Goal: Entertainment & Leisure: Consume media (video, audio)

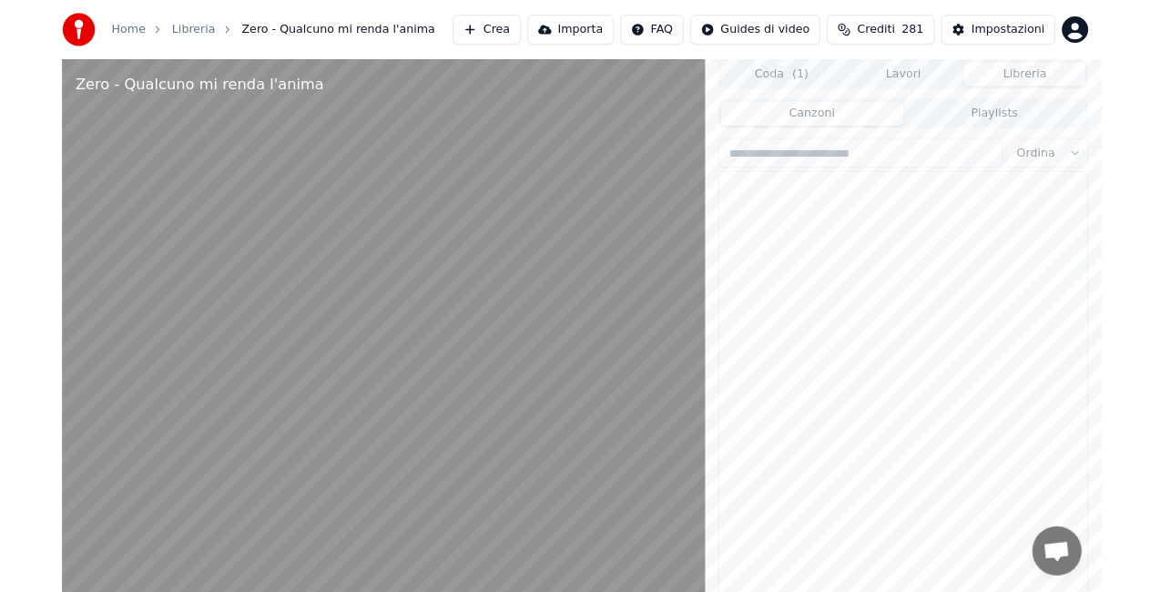
scroll to position [25878, 0]
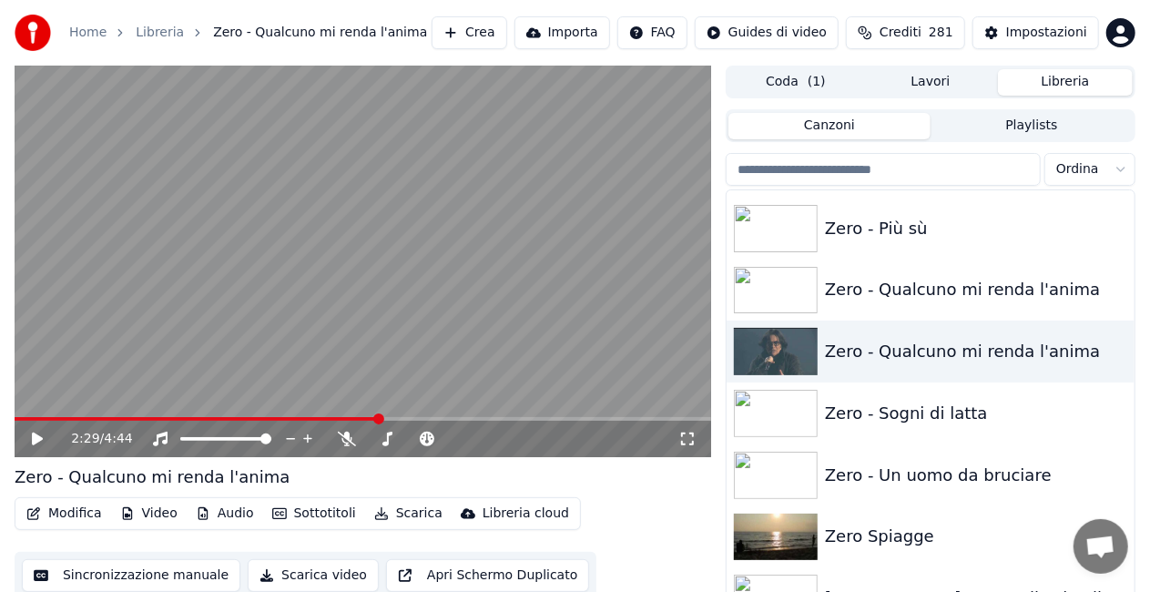
click at [19, 415] on video at bounding box center [363, 262] width 697 height 392
click at [293, 200] on video at bounding box center [363, 262] width 697 height 392
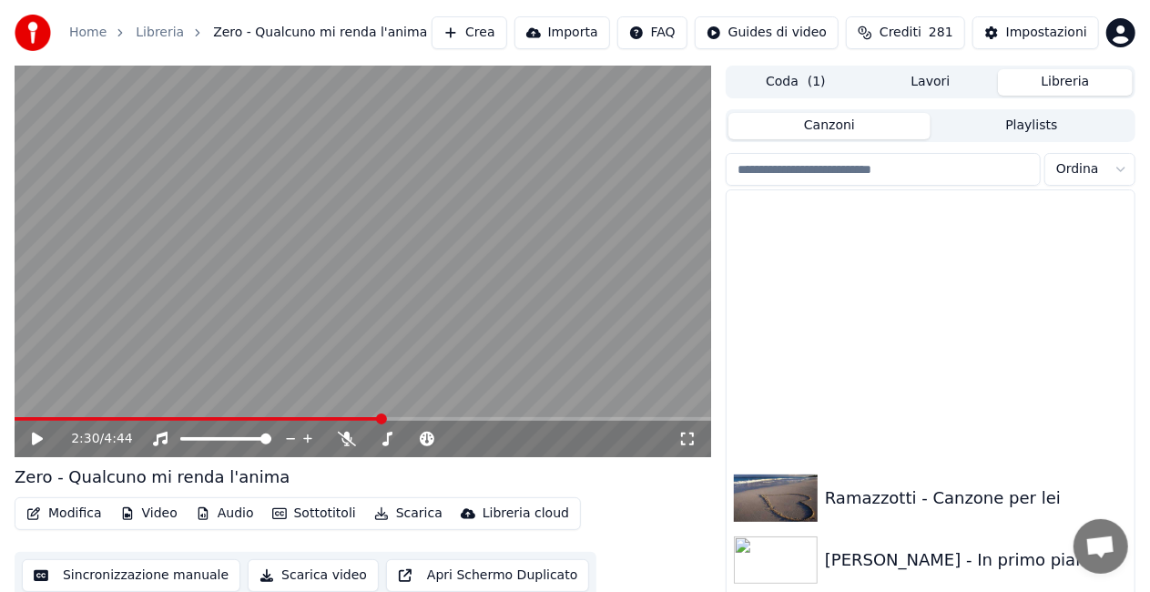
scroll to position [18593, 0]
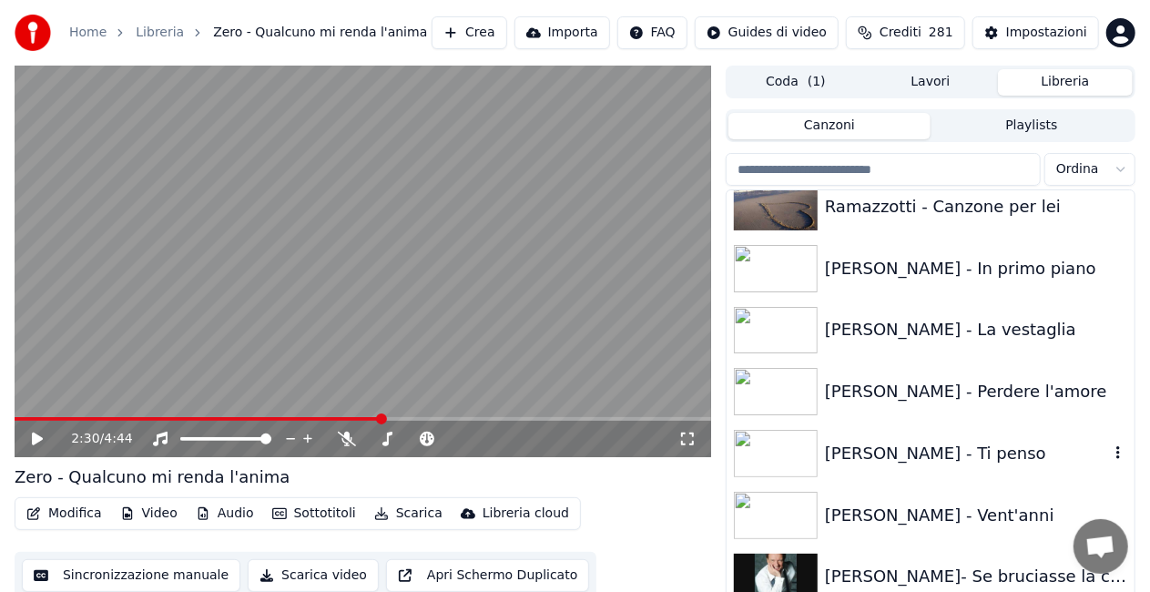
click at [975, 451] on div "[PERSON_NAME] - Ti penso" at bounding box center [967, 453] width 284 height 25
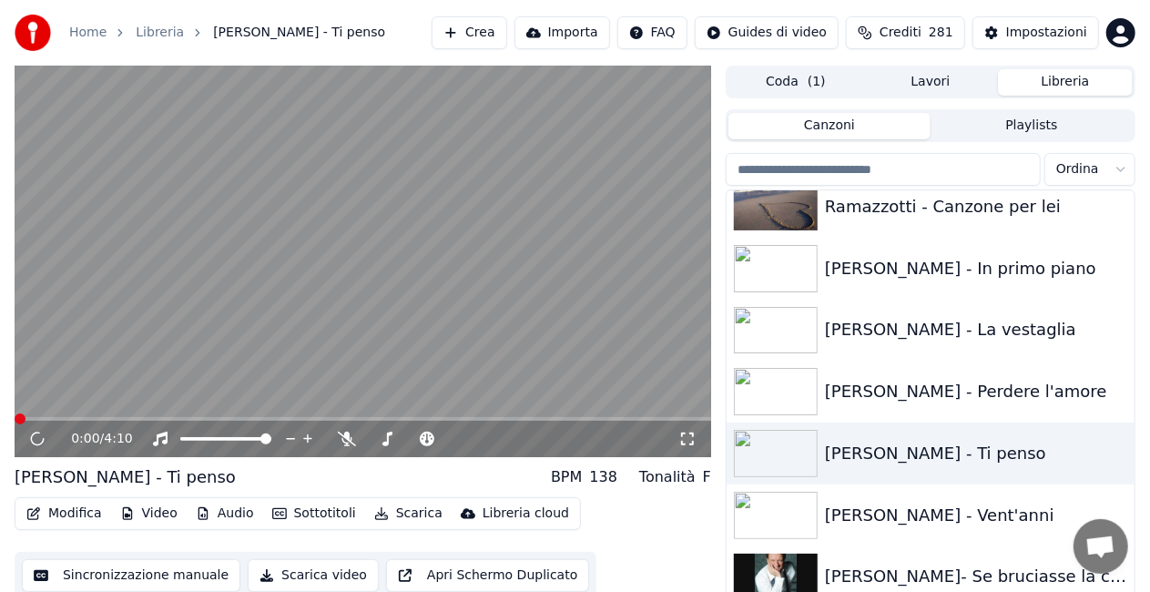
click at [690, 433] on icon at bounding box center [687, 439] width 18 height 15
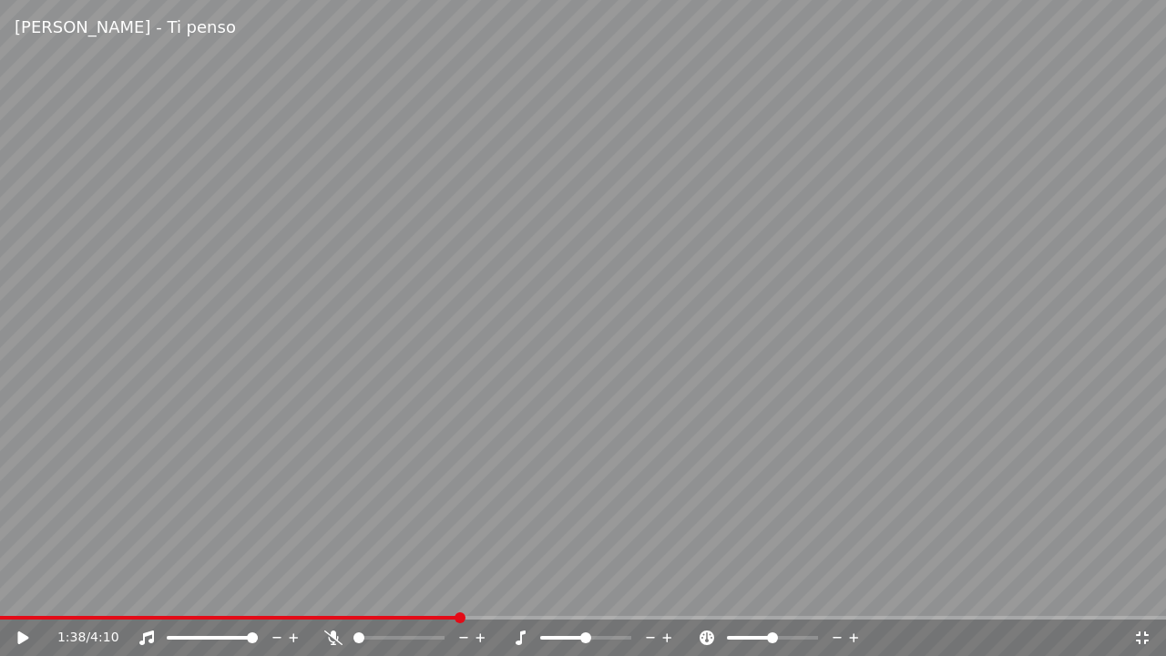
click at [1142, 637] on icon at bounding box center [1142, 637] width 18 height 15
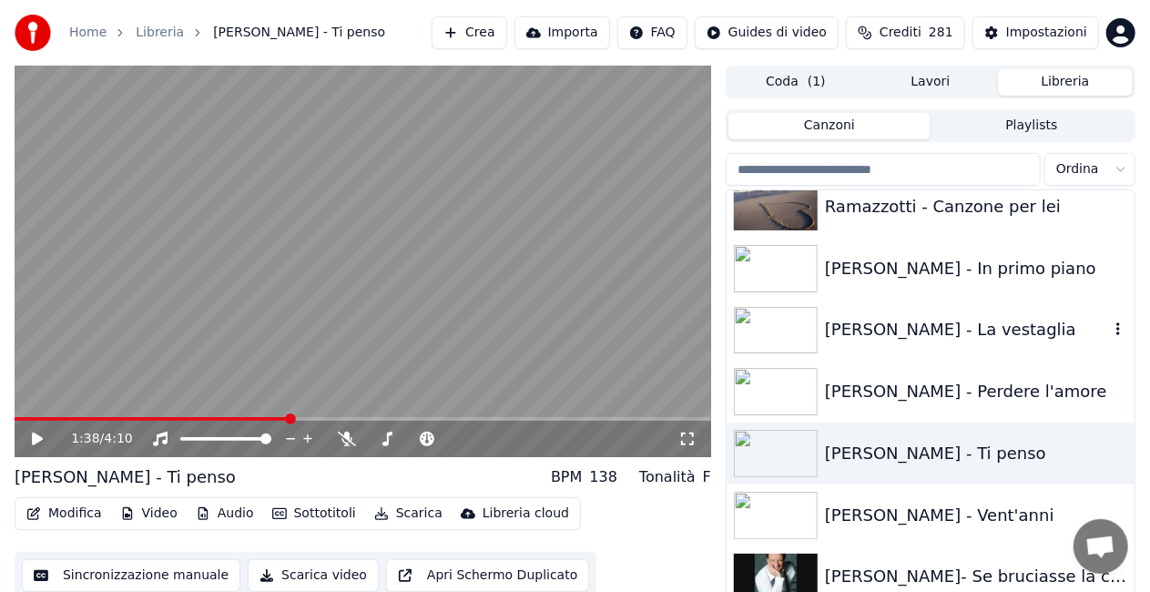
click at [957, 347] on div "[PERSON_NAME] - La vestaglia" at bounding box center [931, 331] width 408 height 62
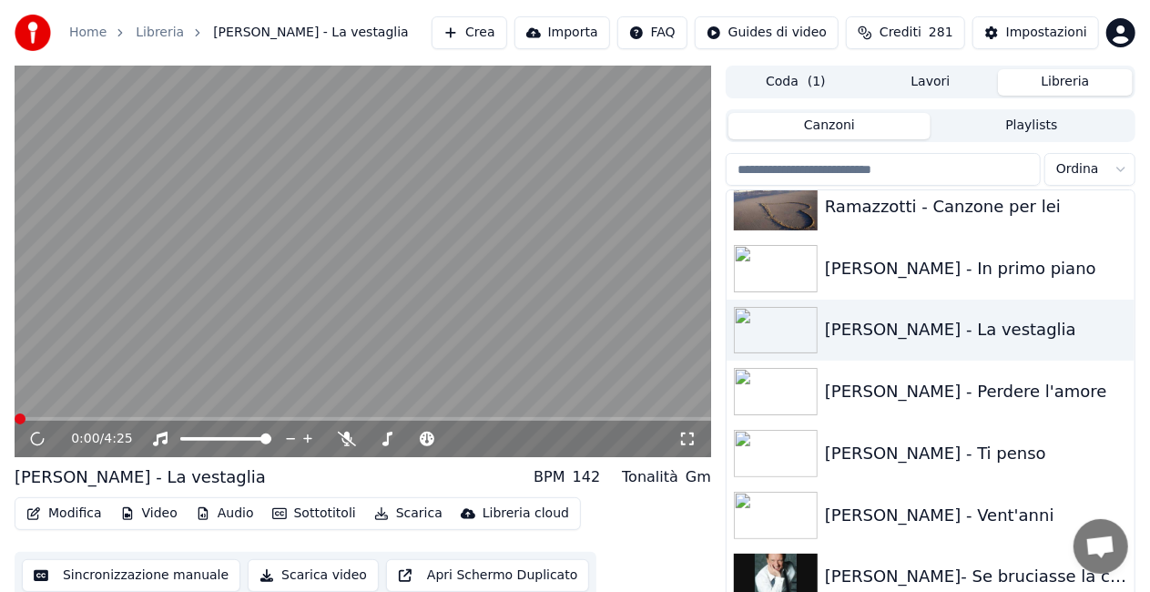
click at [688, 440] on icon at bounding box center [687, 439] width 18 height 15
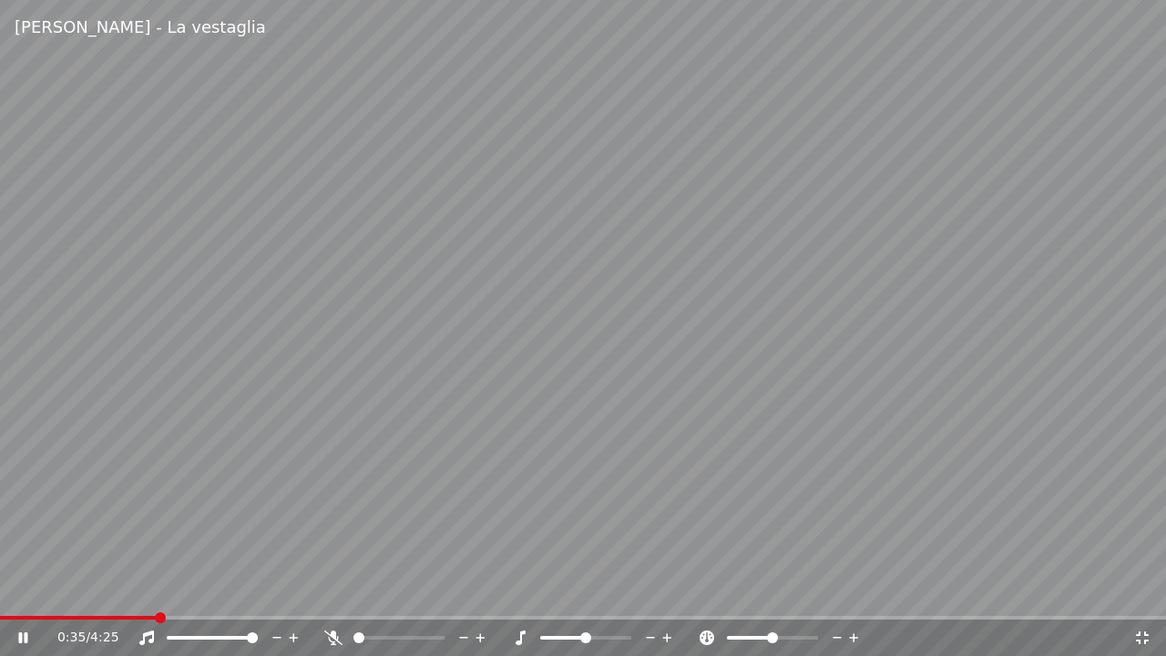
click at [258, 634] on span at bounding box center [252, 637] width 11 height 11
click at [240, 529] on video at bounding box center [583, 328] width 1166 height 656
click at [82, 616] on span at bounding box center [42, 618] width 84 height 4
click at [2, 655] on div "0:19 / 4:25" at bounding box center [583, 637] width 1166 height 36
drag, startPoint x: 235, startPoint y: 436, endPoint x: 238, endPoint y: 426, distance: 10.4
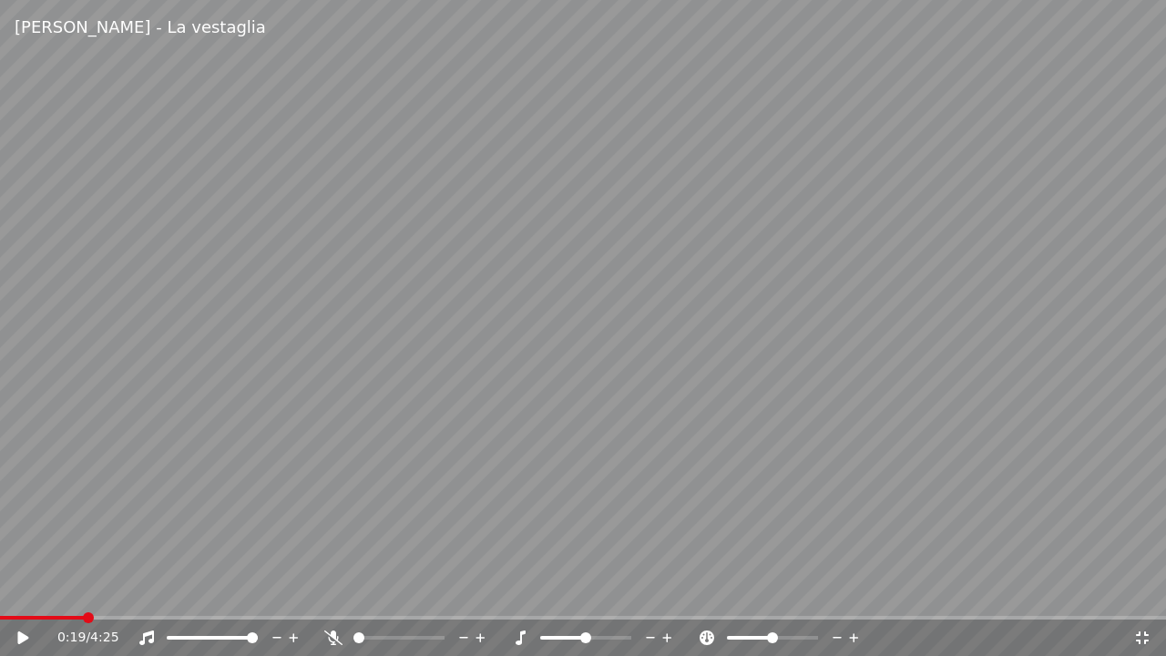
click at [236, 435] on video at bounding box center [583, 328] width 1166 height 656
click at [50, 612] on span at bounding box center [44, 617] width 11 height 11
click at [49, 620] on div "0:33 / 4:25" at bounding box center [583, 637] width 1166 height 36
click at [46, 617] on span at bounding box center [24, 618] width 48 height 4
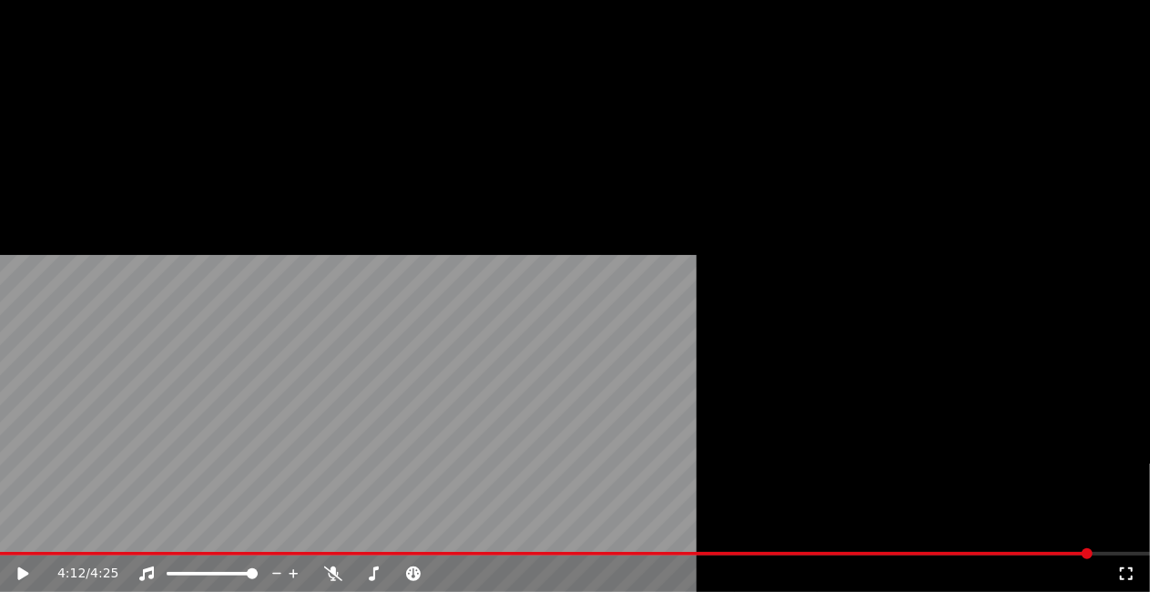
scroll to position [18866, 0]
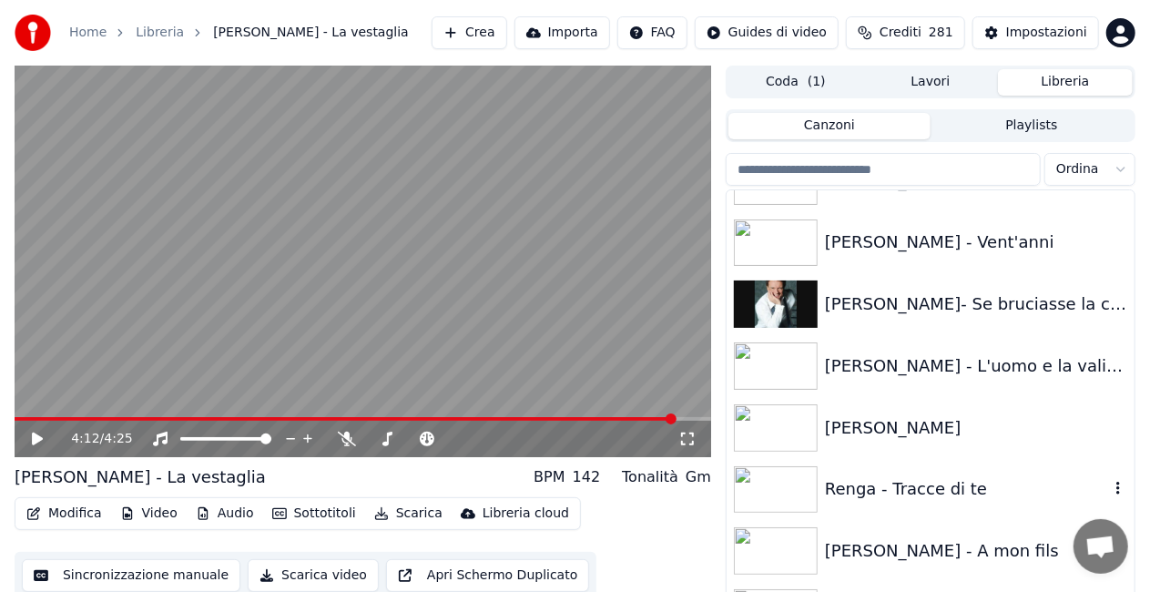
click at [893, 494] on div "Renga - Tracce di te" at bounding box center [967, 488] width 284 height 25
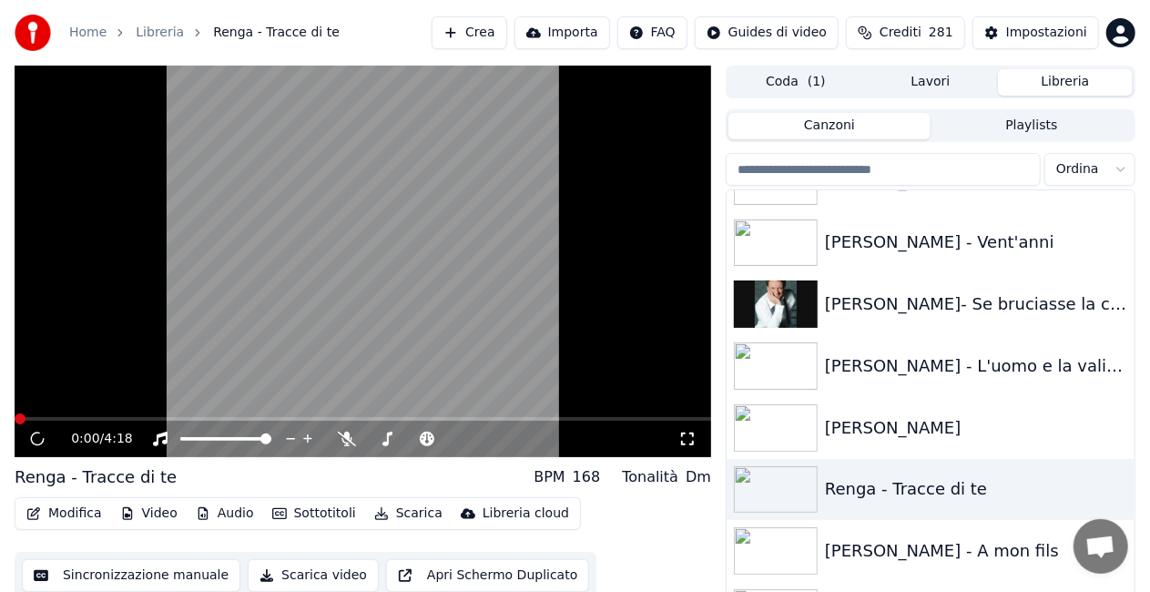
click at [591, 273] on video at bounding box center [363, 262] width 697 height 392
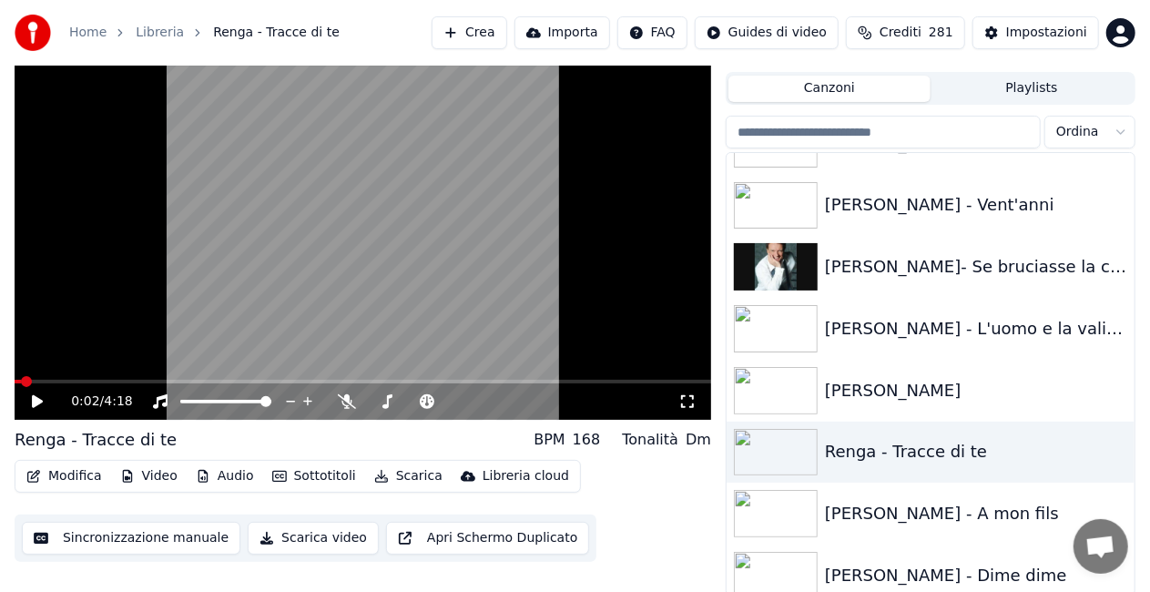
scroll to position [41, 0]
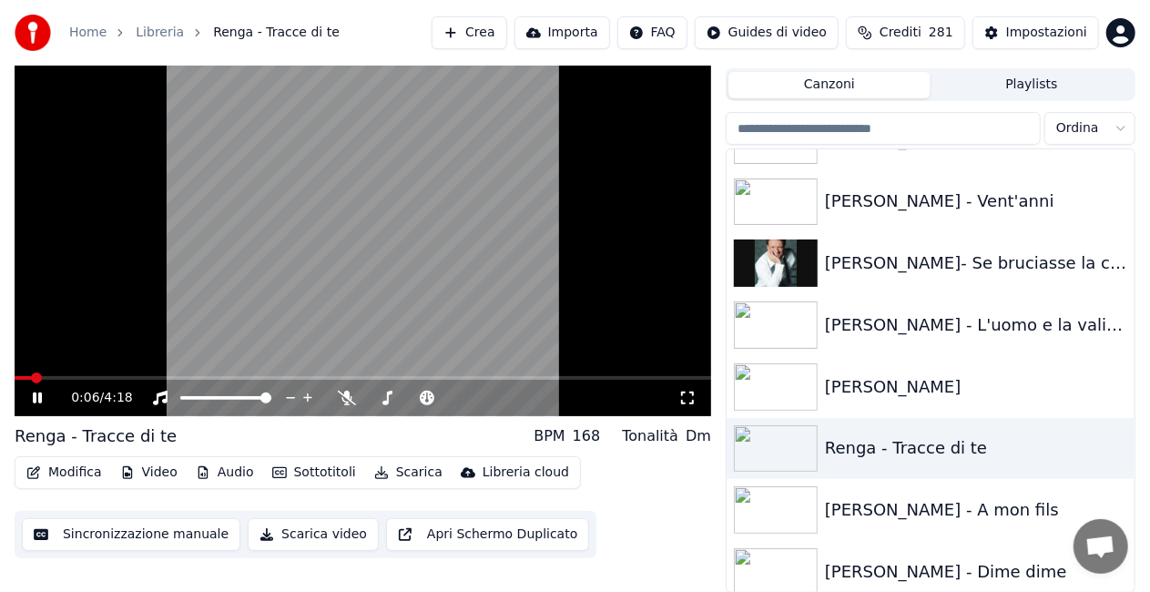
click at [688, 392] on icon at bounding box center [687, 398] width 18 height 15
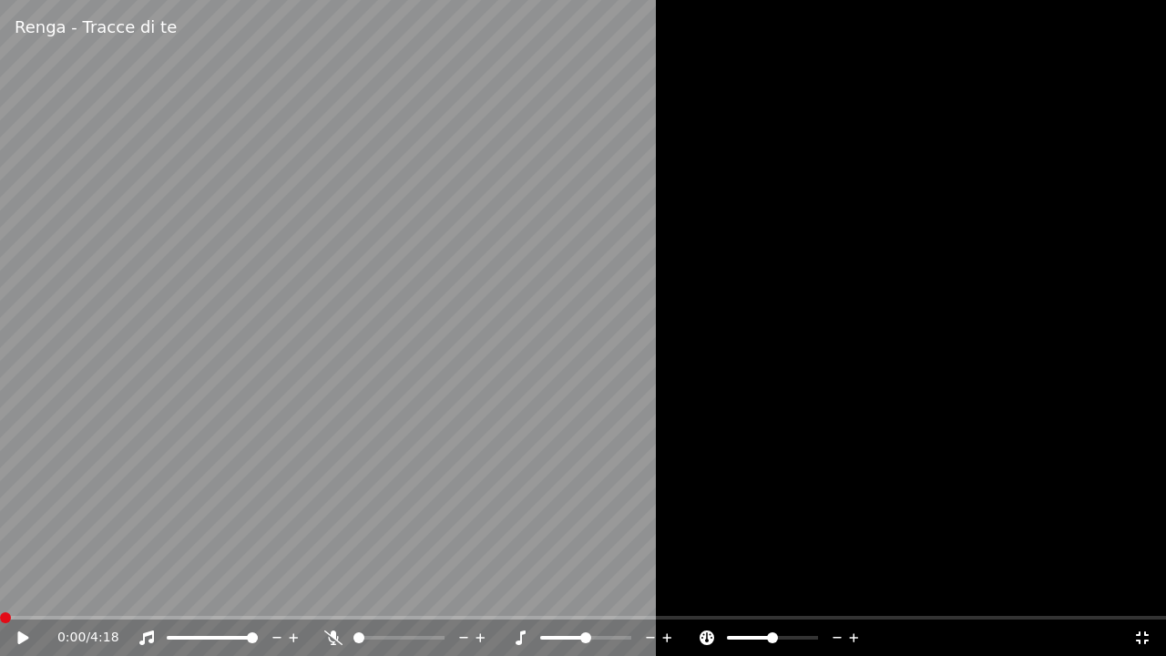
click at [662, 426] on div at bounding box center [583, 328] width 1166 height 656
click at [1137, 636] on icon at bounding box center [1142, 637] width 18 height 15
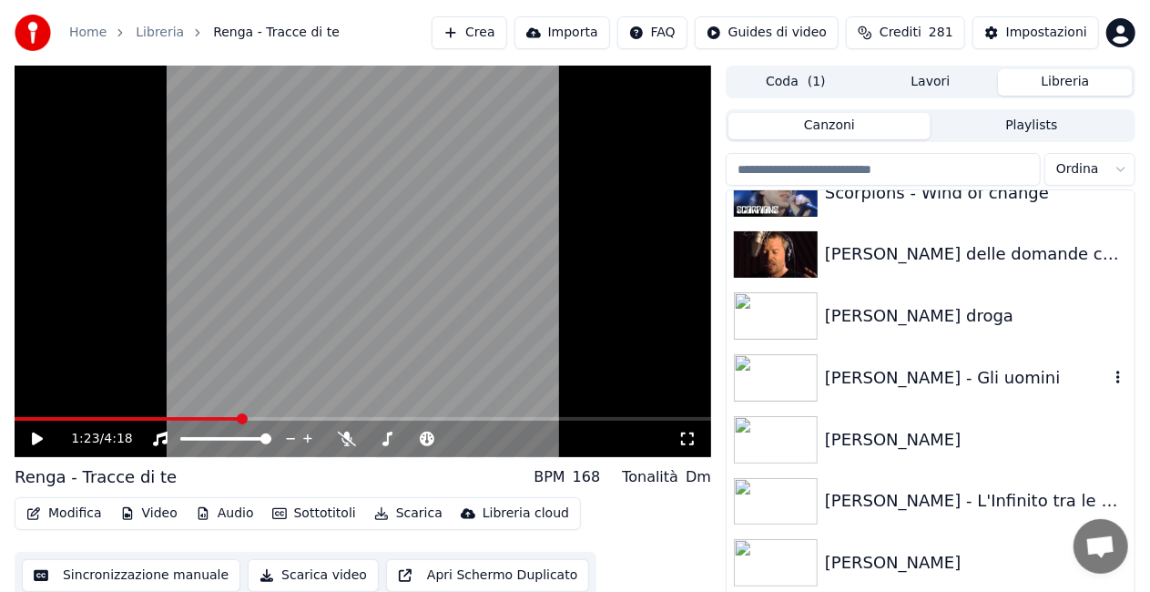
scroll to position [20414, 0]
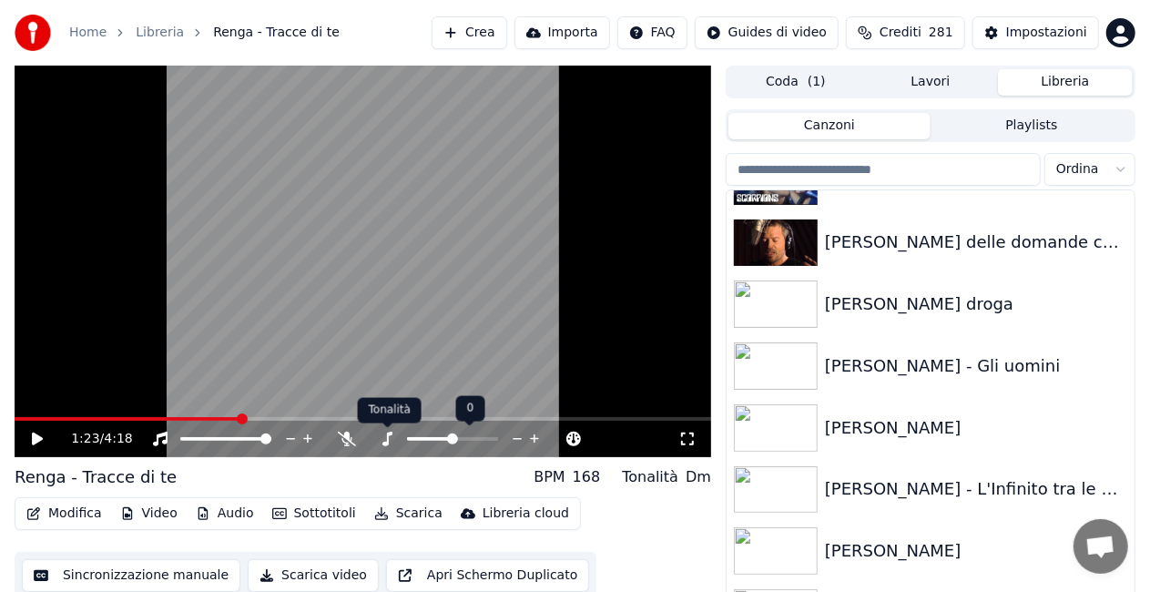
click at [384, 441] on icon at bounding box center [387, 439] width 18 height 15
click at [875, 430] on div "[PERSON_NAME]" at bounding box center [967, 427] width 284 height 25
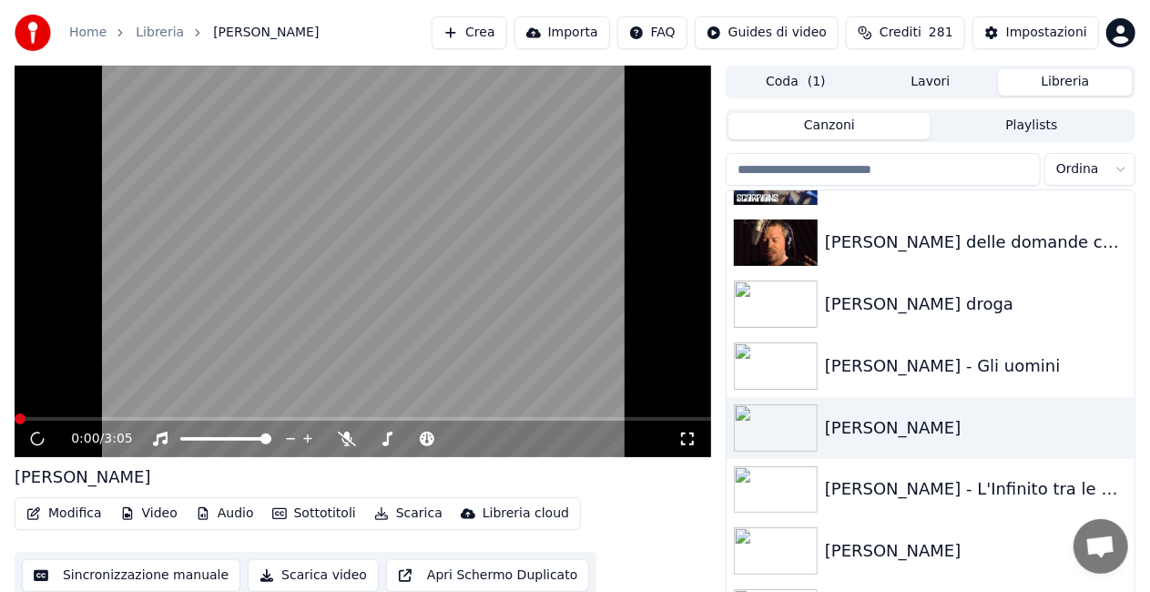
click at [691, 439] on icon at bounding box center [687, 439] width 18 height 15
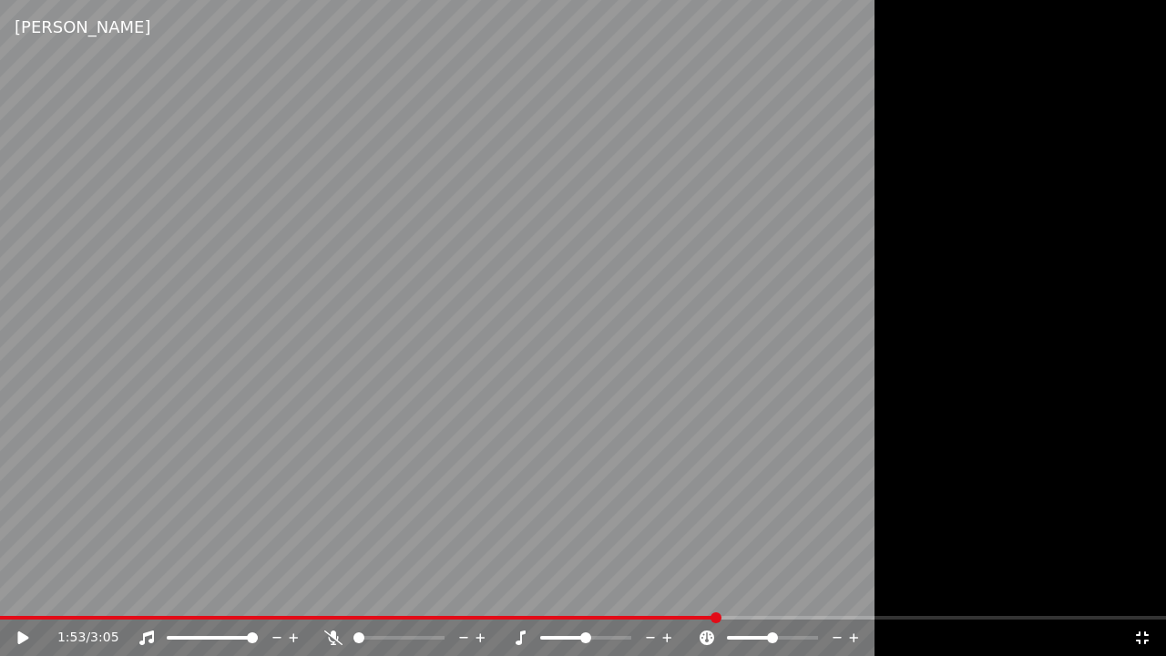
click at [1138, 634] on icon at bounding box center [1142, 637] width 13 height 13
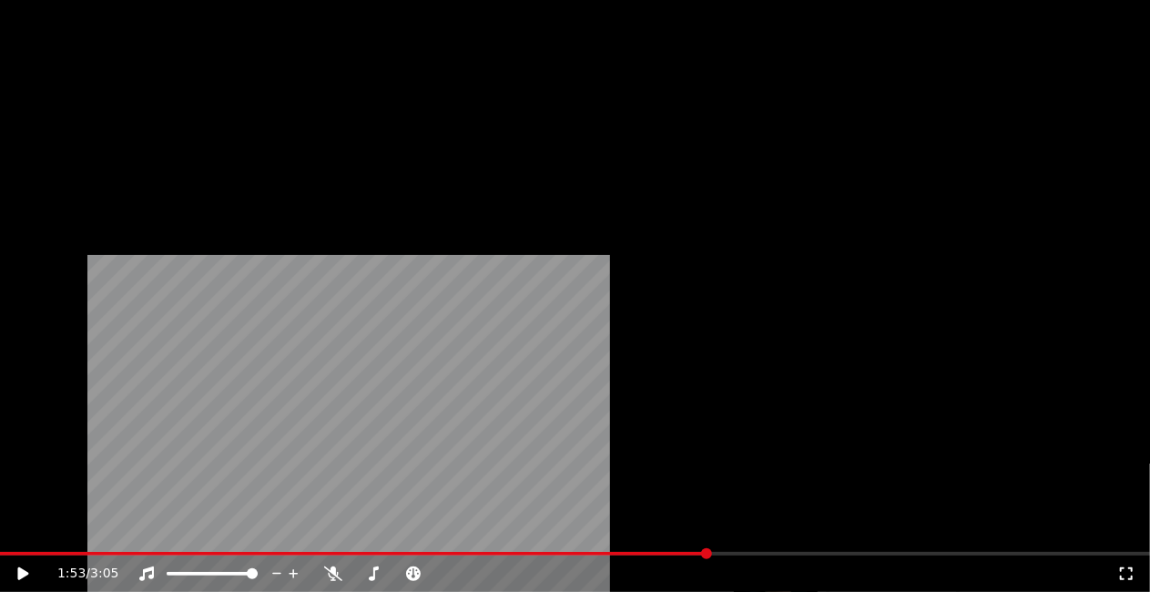
scroll to position [20596, 0]
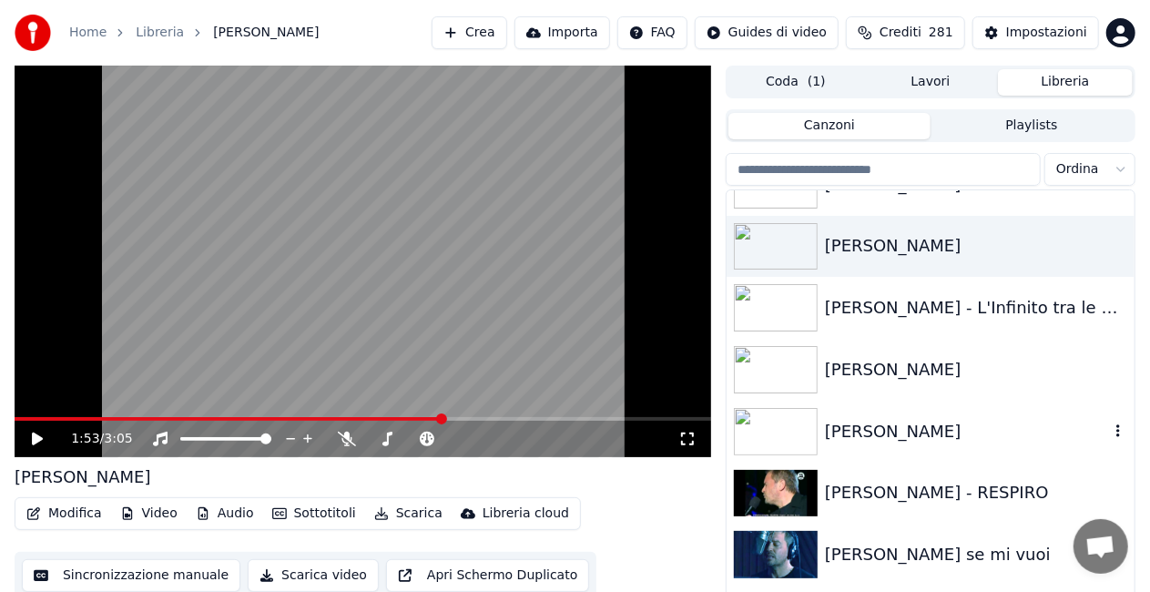
click at [1024, 433] on div "[PERSON_NAME]" at bounding box center [967, 431] width 284 height 25
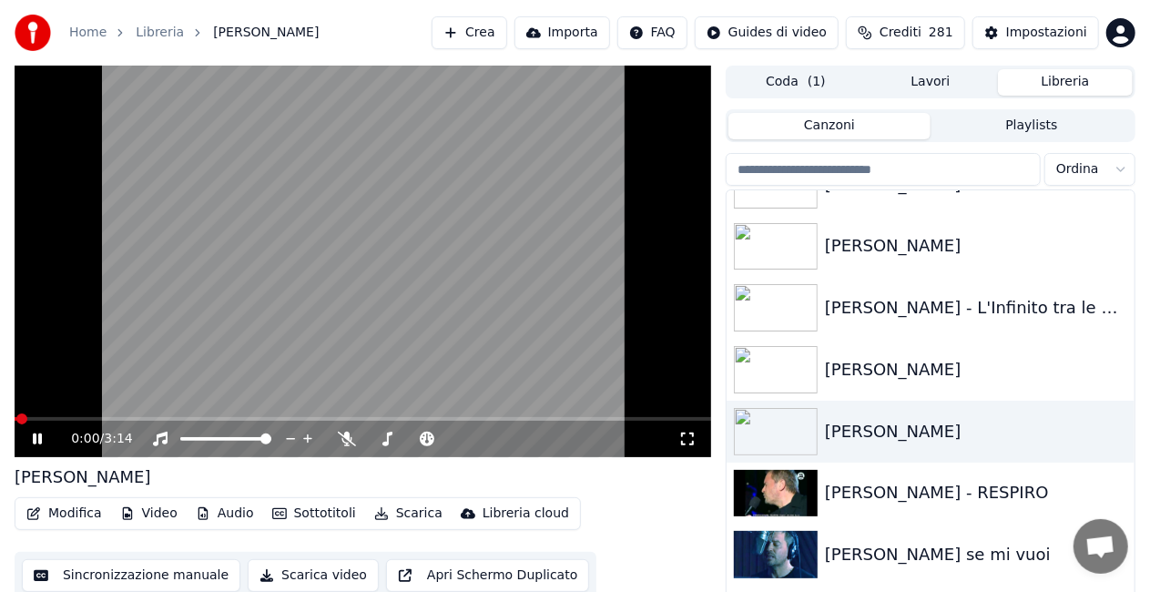
click at [682, 439] on icon at bounding box center [687, 439] width 18 height 15
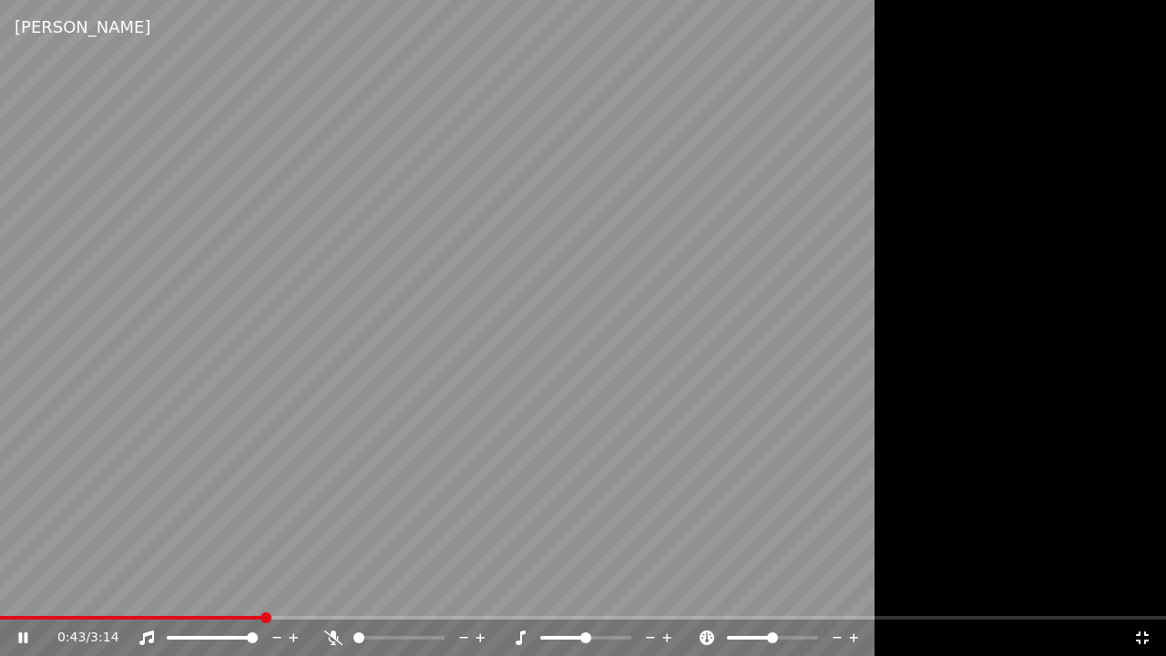
click at [324, 645] on div at bounding box center [406, 637] width 165 height 18
click at [331, 633] on icon at bounding box center [333, 637] width 18 height 15
click at [341, 634] on icon at bounding box center [333, 637] width 18 height 15
click at [327, 635] on icon at bounding box center [333, 637] width 18 height 15
click at [307, 621] on div "0:56 / 3:14" at bounding box center [583, 637] width 1166 height 36
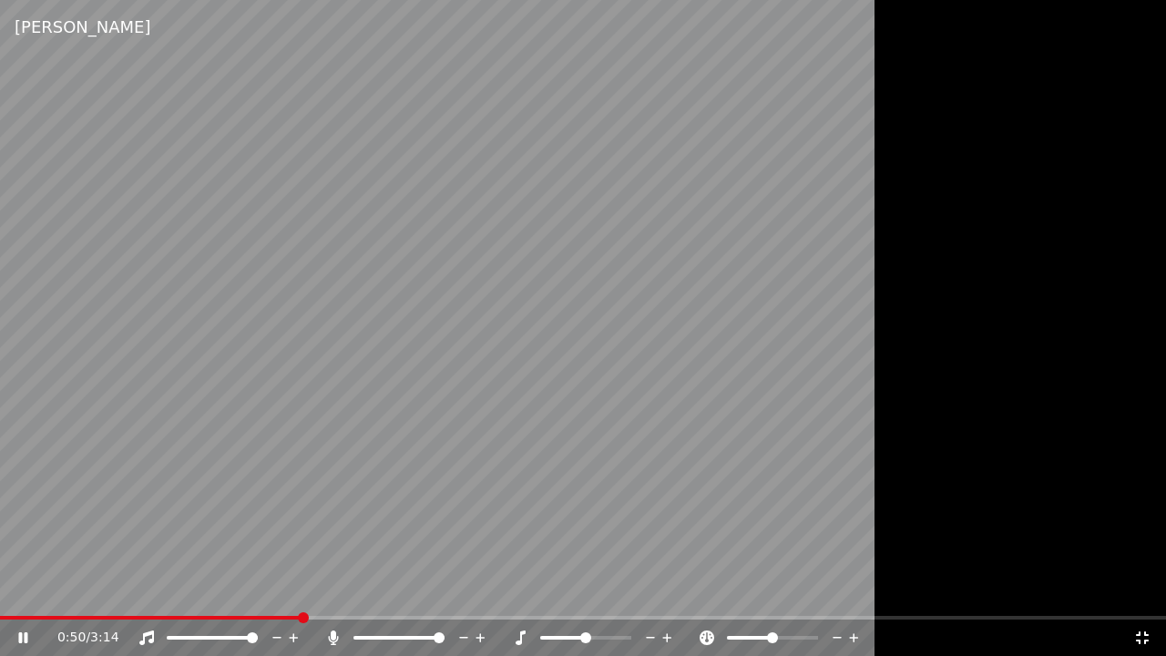
click at [298, 617] on span at bounding box center [150, 618] width 301 height 4
click at [331, 634] on icon at bounding box center [333, 637] width 10 height 15
click at [423, 617] on div "1:23 / 3:14" at bounding box center [583, 636] width 1166 height 40
click at [419, 617] on span at bounding box center [210, 618] width 421 height 4
click at [330, 634] on icon at bounding box center [333, 637] width 18 height 15
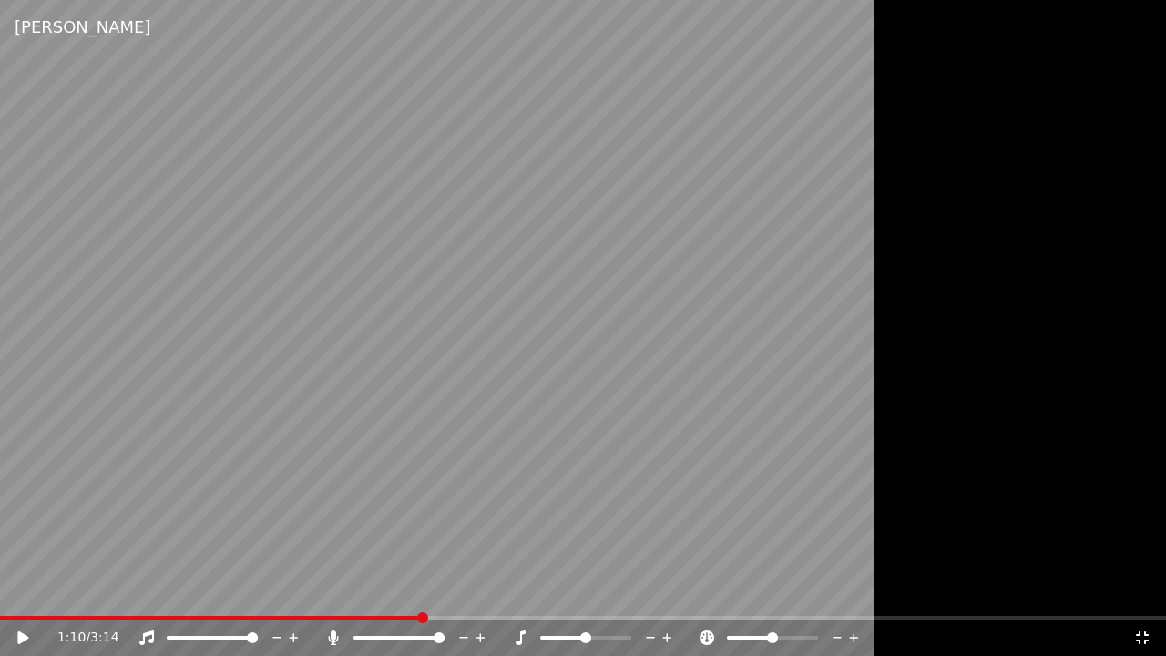
click at [330, 464] on video at bounding box center [583, 328] width 1166 height 656
drag, startPoint x: 293, startPoint y: 337, endPoint x: 292, endPoint y: 322, distance: 14.6
click at [292, 322] on video at bounding box center [583, 328] width 1166 height 656
click at [1151, 635] on div "1:32 / 3:14" at bounding box center [582, 637] width 1151 height 18
click at [1137, 635] on icon at bounding box center [1142, 637] width 13 height 13
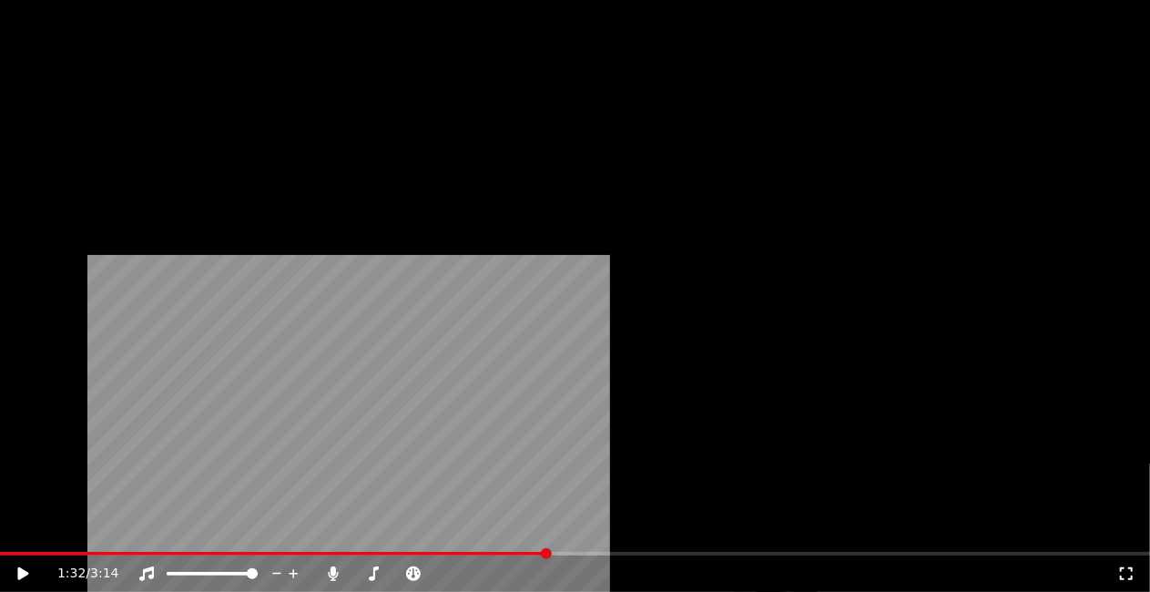
scroll to position [24148, 0]
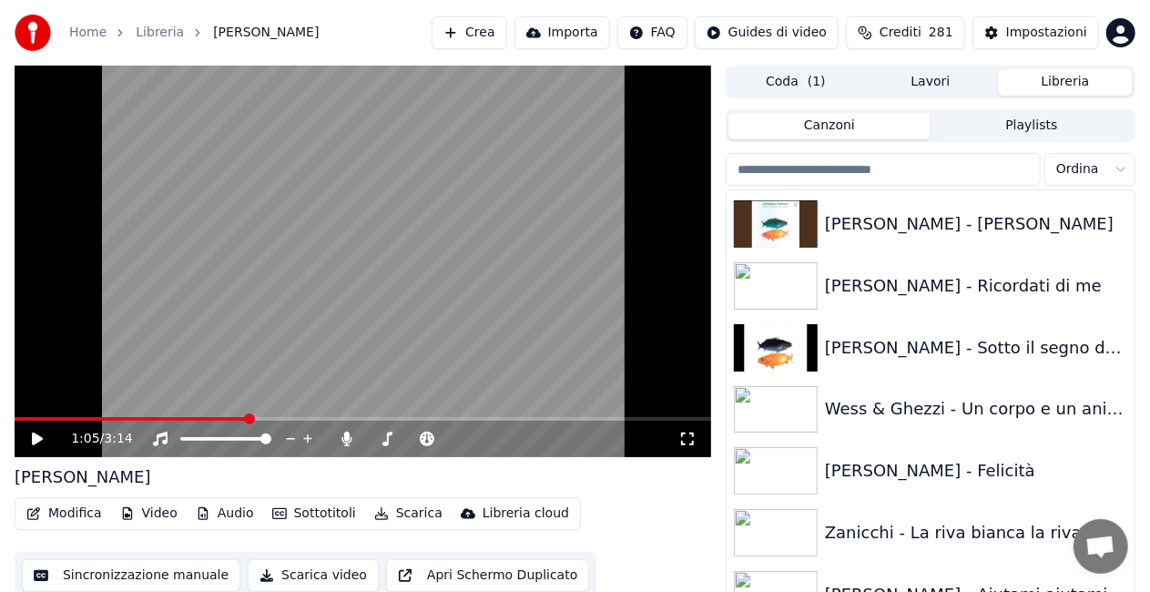
click at [246, 417] on span at bounding box center [131, 419] width 233 height 4
click at [272, 287] on video at bounding box center [363, 262] width 697 height 392
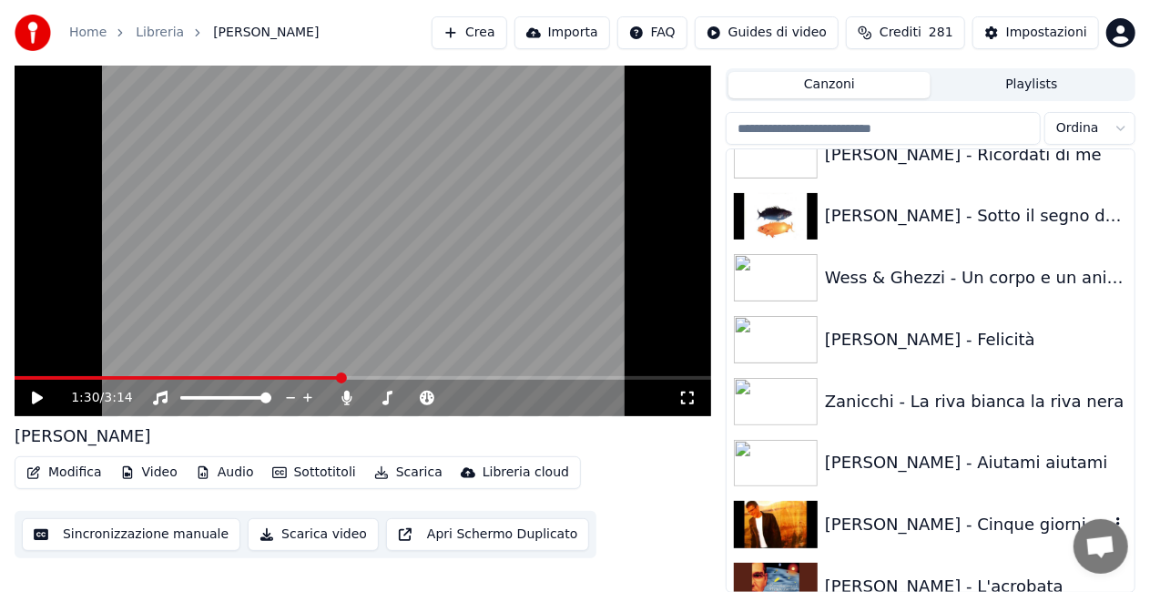
scroll to position [24512, 0]
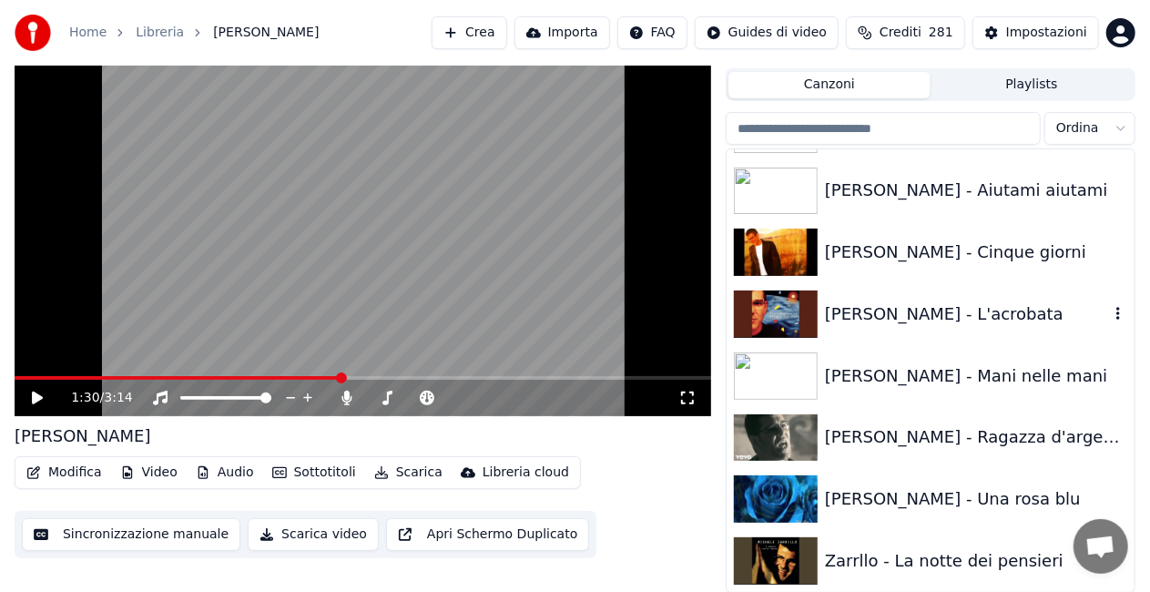
click at [914, 314] on div "[PERSON_NAME] - L'acrobata" at bounding box center [967, 313] width 284 height 25
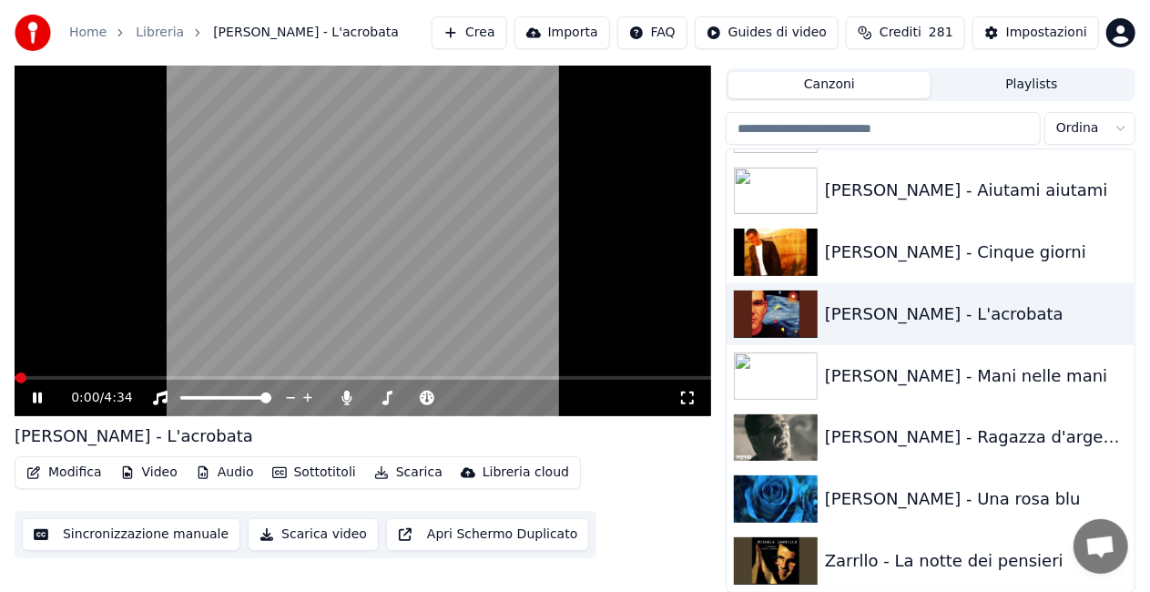
click at [683, 399] on icon at bounding box center [687, 398] width 18 height 15
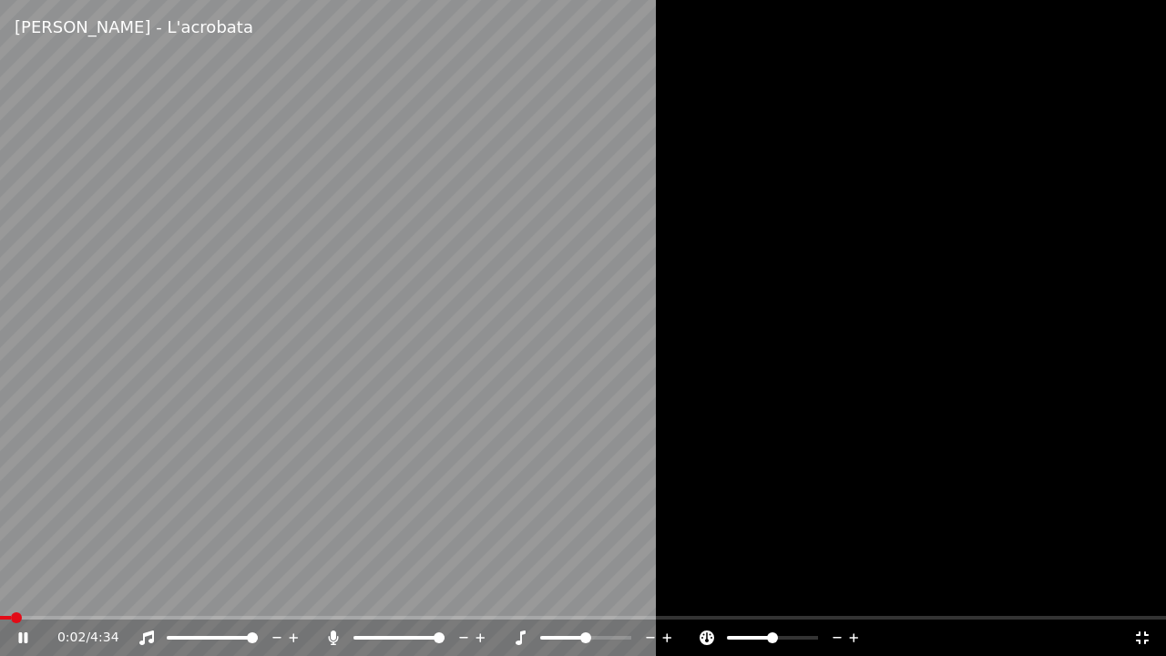
click at [330, 627] on div "0:02 / 4:34" at bounding box center [583, 637] width 1166 height 36
click at [322, 637] on div "0:06 / 4:34" at bounding box center [595, 637] width 1076 height 18
click at [328, 640] on icon at bounding box center [333, 637] width 18 height 15
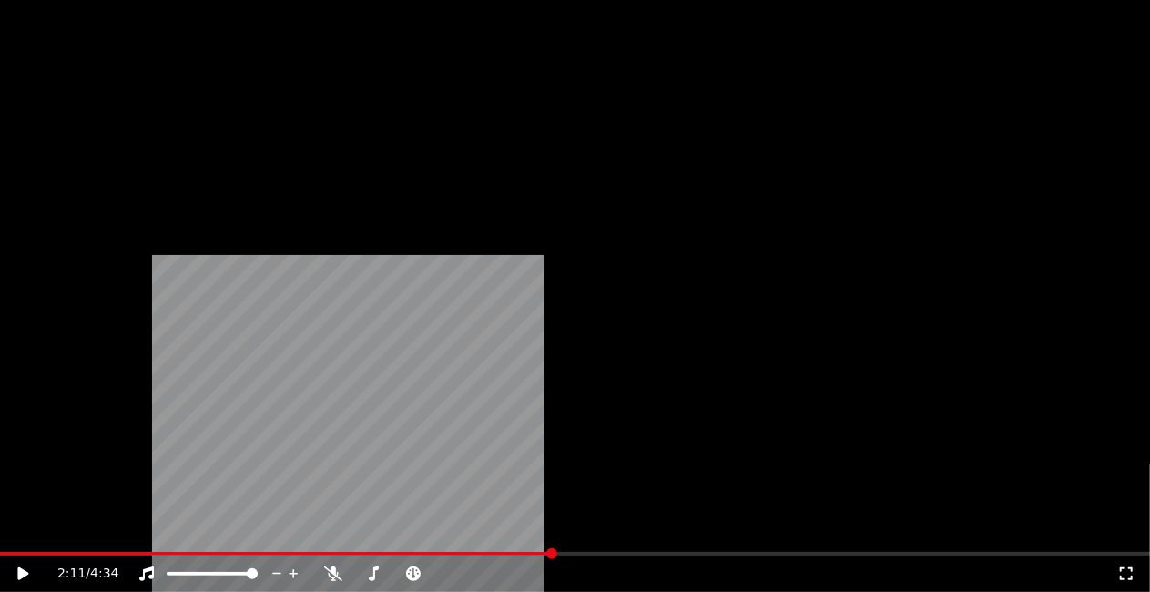
scroll to position [25150, 0]
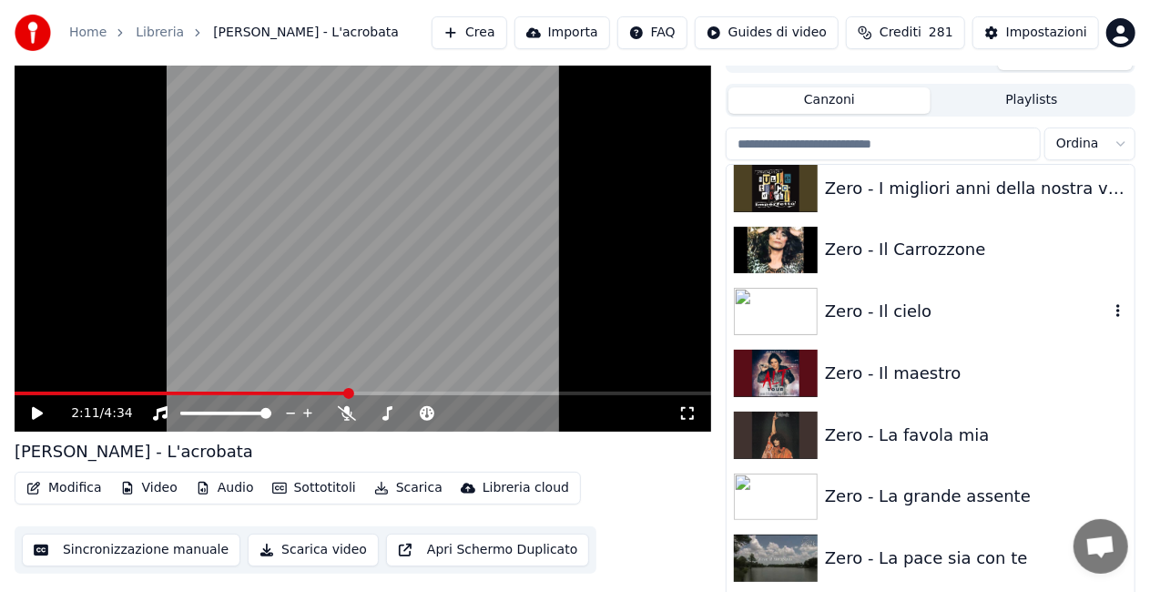
drag, startPoint x: 913, startPoint y: 320, endPoint x: 855, endPoint y: 333, distance: 59.9
click at [913, 319] on div "Zero - Il cielo" at bounding box center [967, 311] width 284 height 25
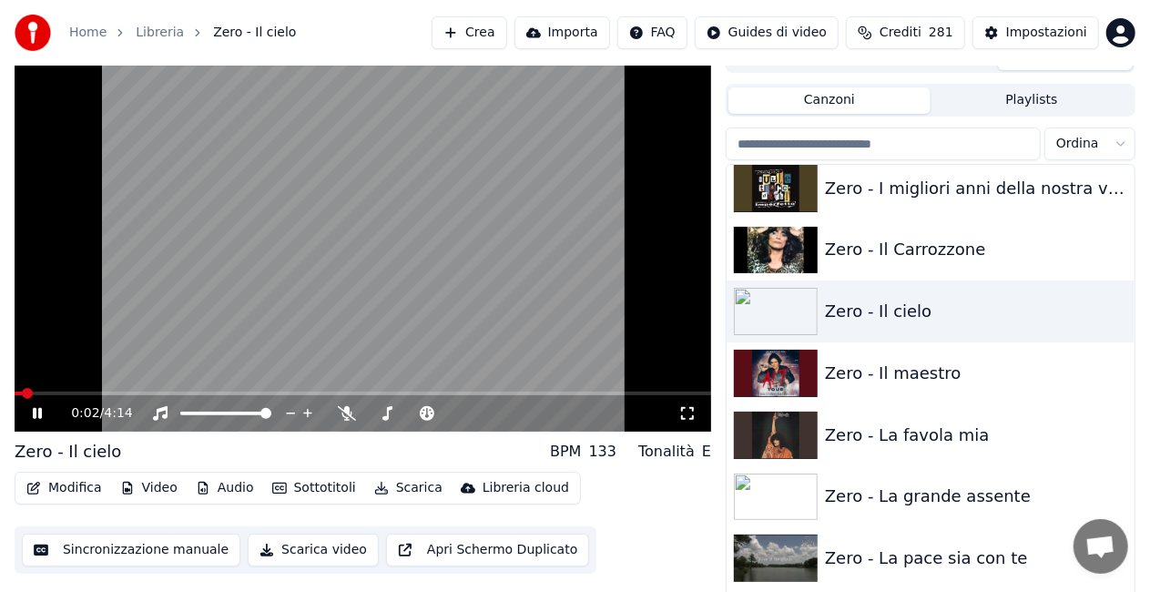
click at [687, 414] on icon at bounding box center [687, 413] width 18 height 15
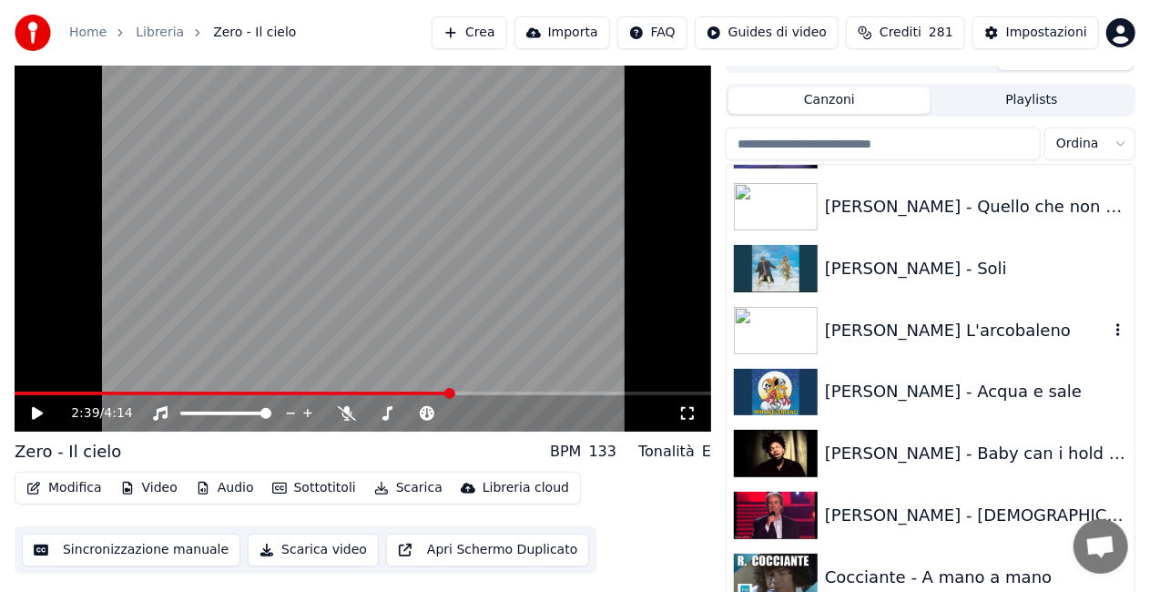
scroll to position [4024, 0]
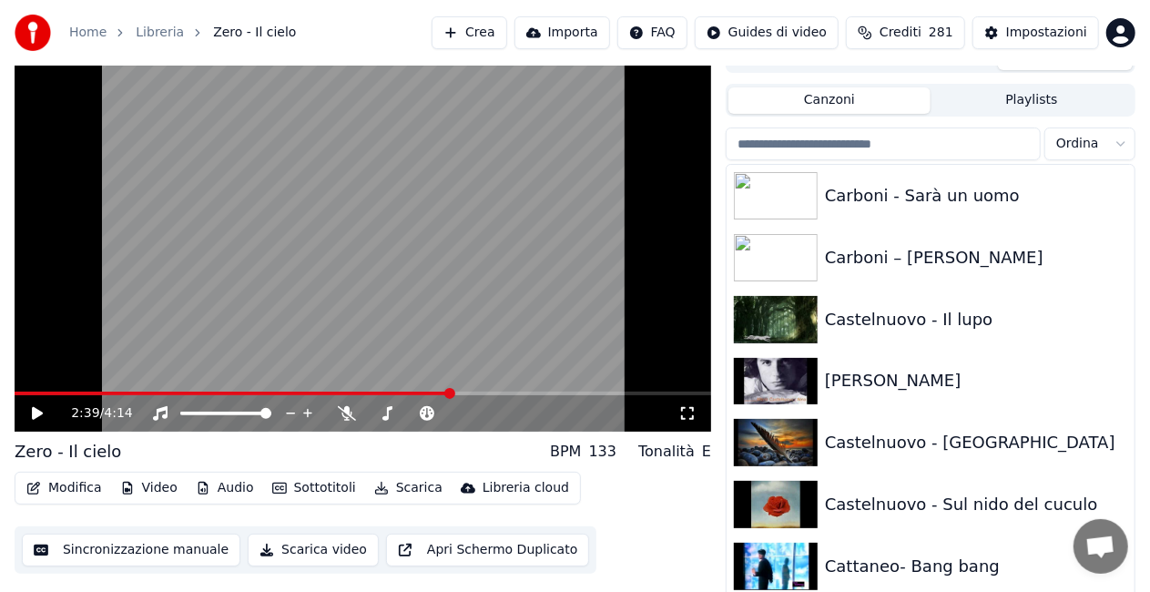
click at [892, 126] on div "[PERSON_NAME] - Tanz bambolina [PERSON_NAME] - Wish you the best Carboni - Farf…" at bounding box center [931, 366] width 410 height 484
click at [894, 130] on input "search" at bounding box center [883, 143] width 315 height 33
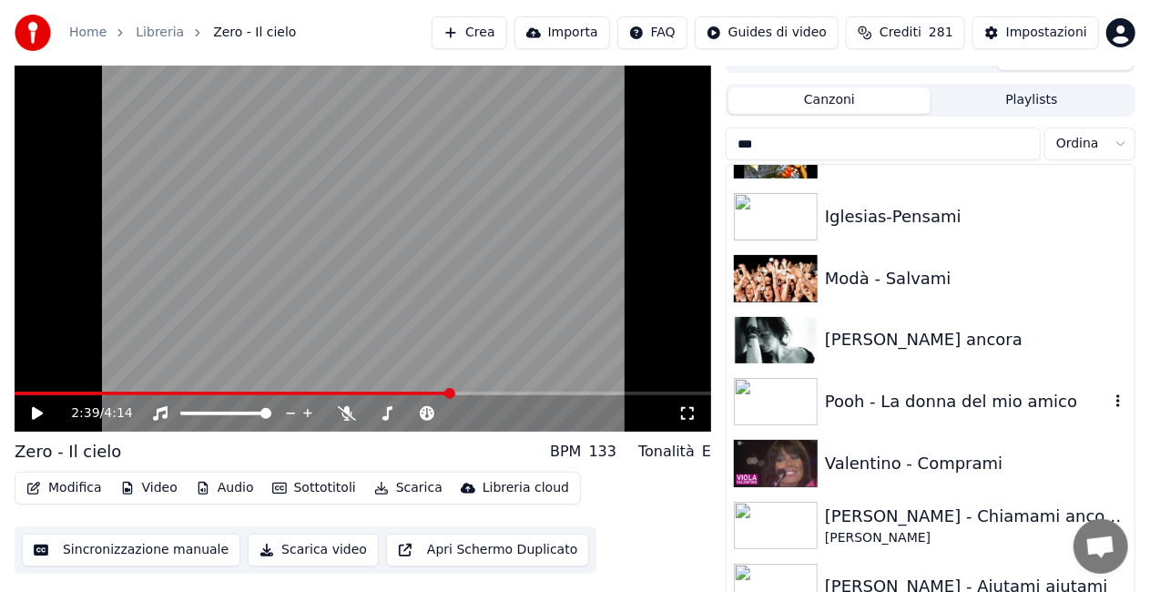
scroll to position [149, 0]
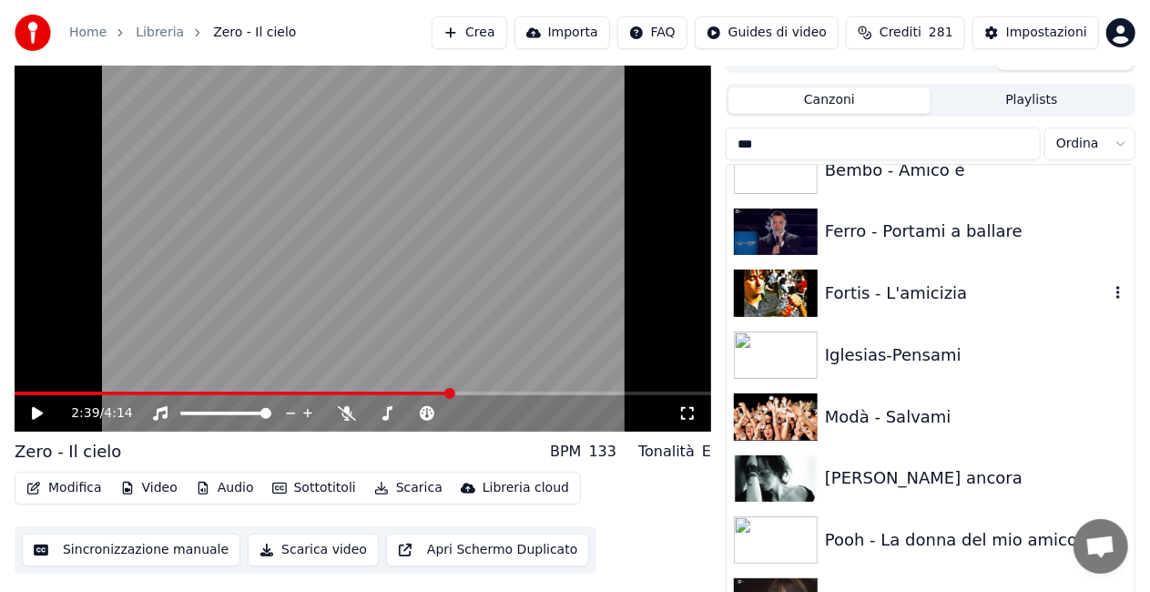
type input "***"
click at [954, 286] on div "Fortis - L'amicizia" at bounding box center [967, 292] width 284 height 25
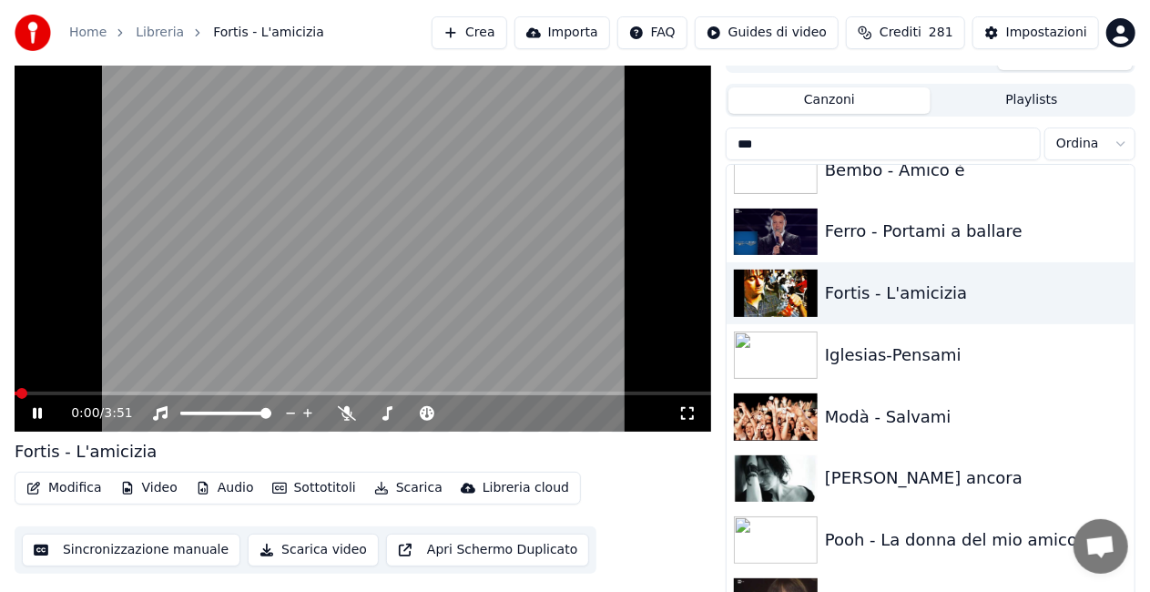
click at [687, 413] on icon at bounding box center [687, 413] width 18 height 15
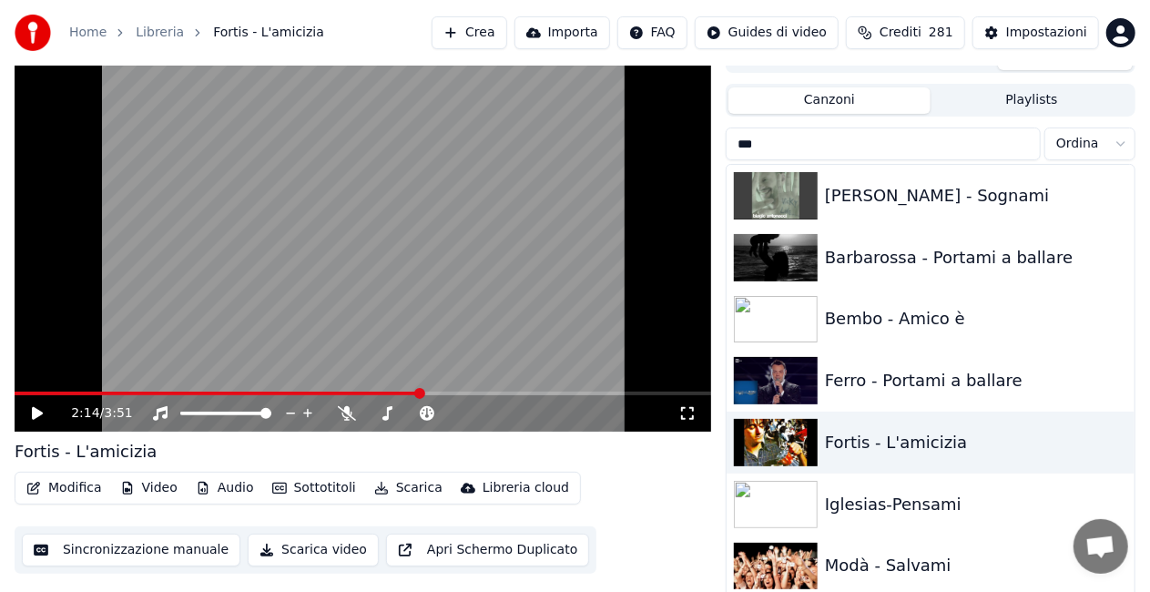
click at [1017, 138] on input "***" at bounding box center [883, 143] width 315 height 33
click at [1023, 144] on input "***" at bounding box center [883, 143] width 315 height 33
click at [1024, 145] on input "***" at bounding box center [883, 143] width 315 height 33
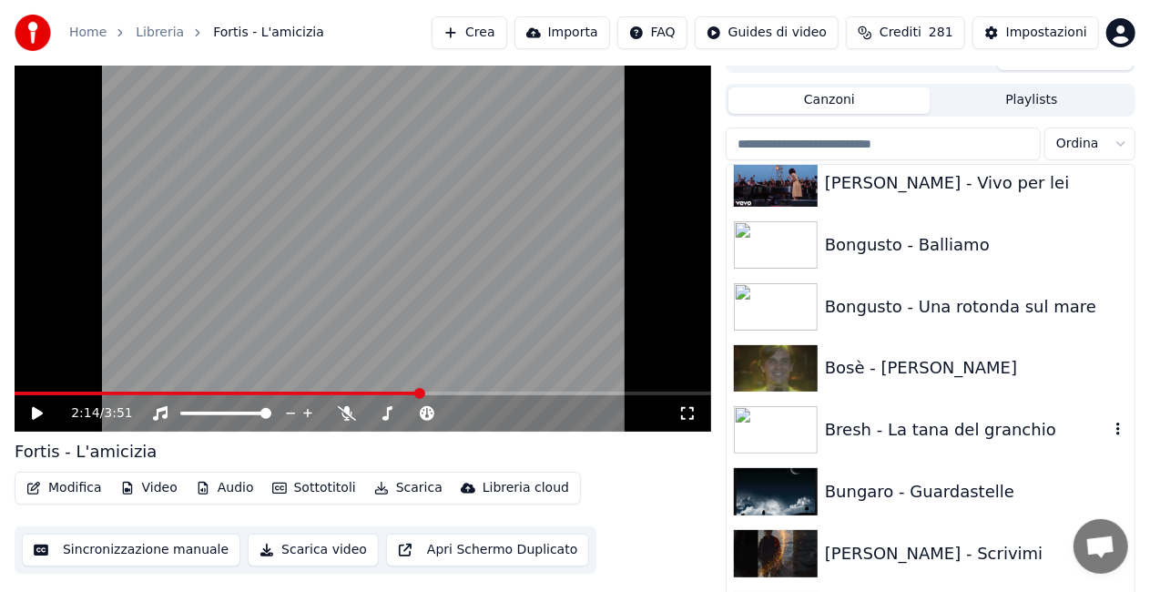
scroll to position [3187, 0]
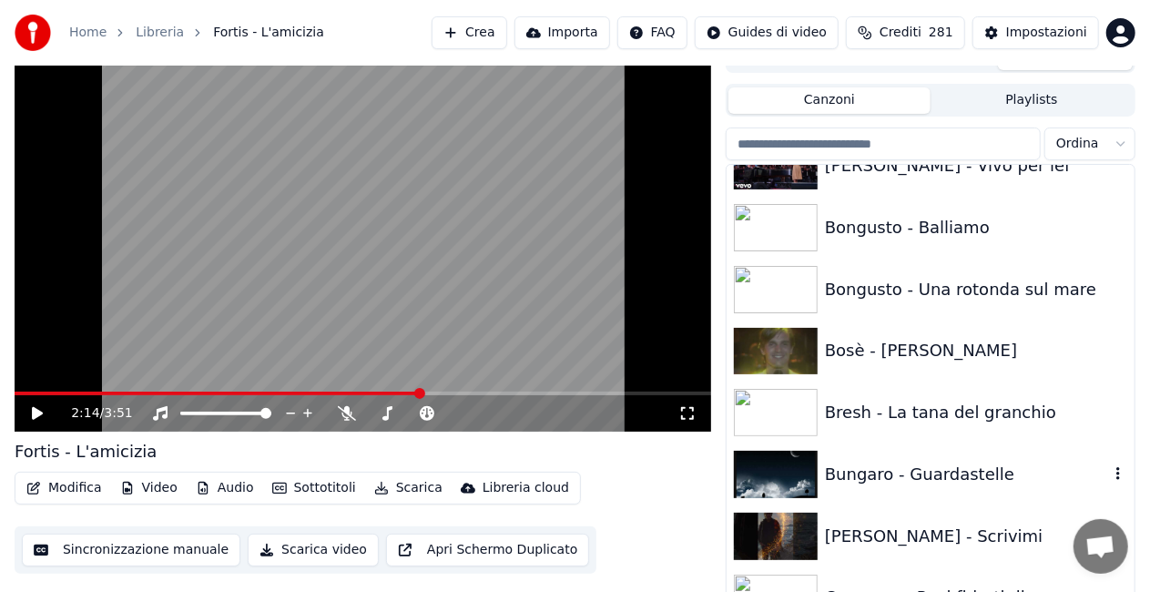
click at [947, 458] on div "Bungaro - Guardastelle" at bounding box center [931, 475] width 408 height 62
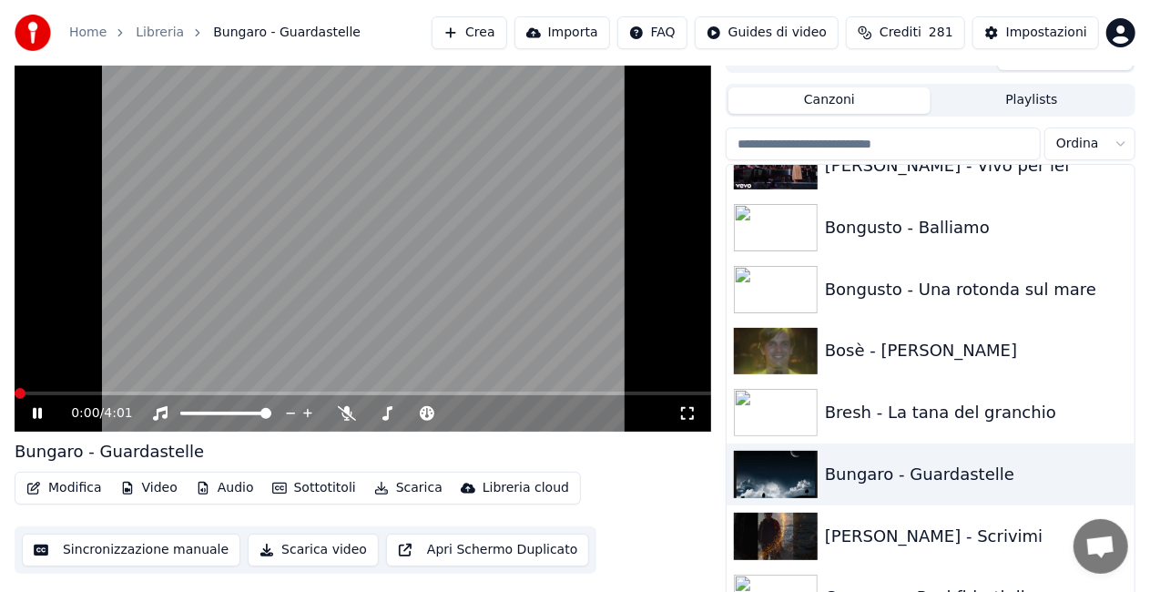
click at [687, 418] on icon at bounding box center [687, 413] width 18 height 15
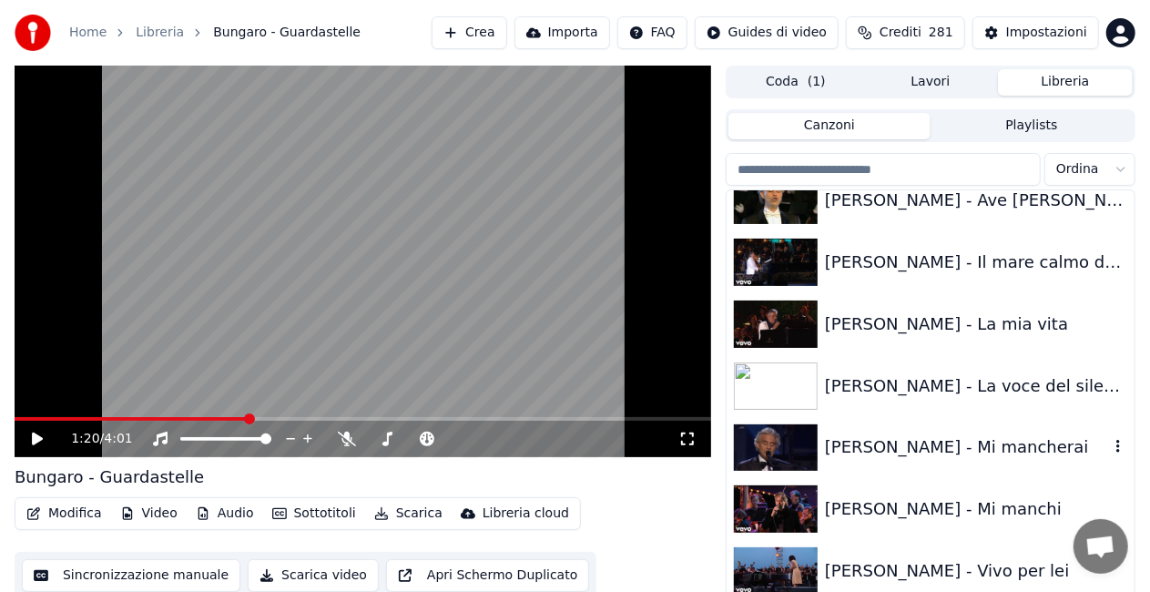
scroll to position [2914, 0]
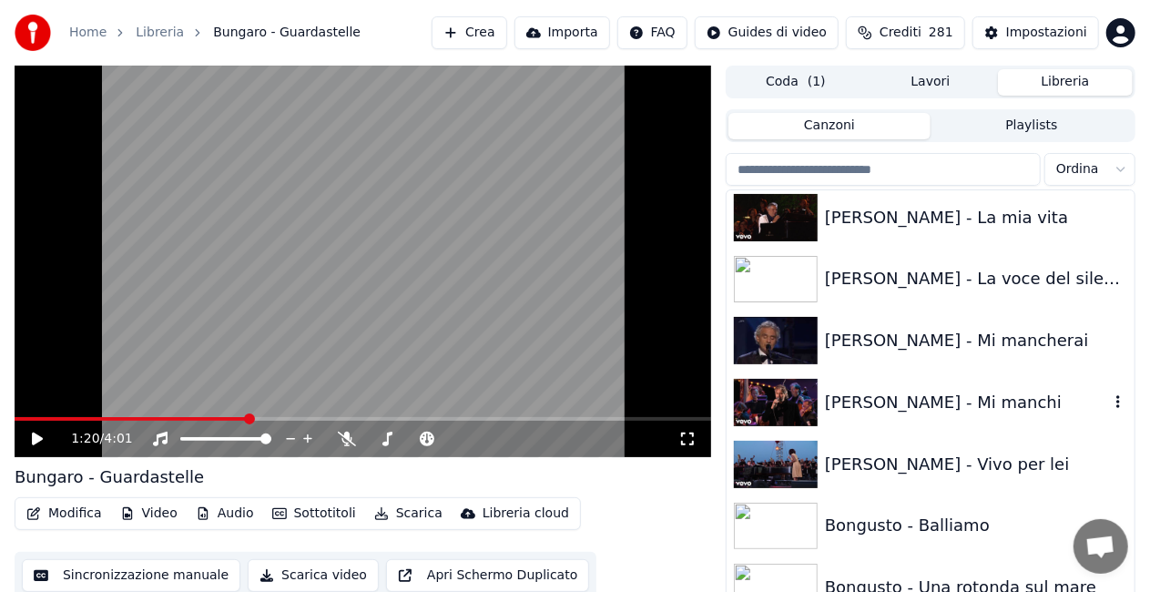
click at [949, 399] on div "[PERSON_NAME] - Mi manchi" at bounding box center [967, 402] width 284 height 25
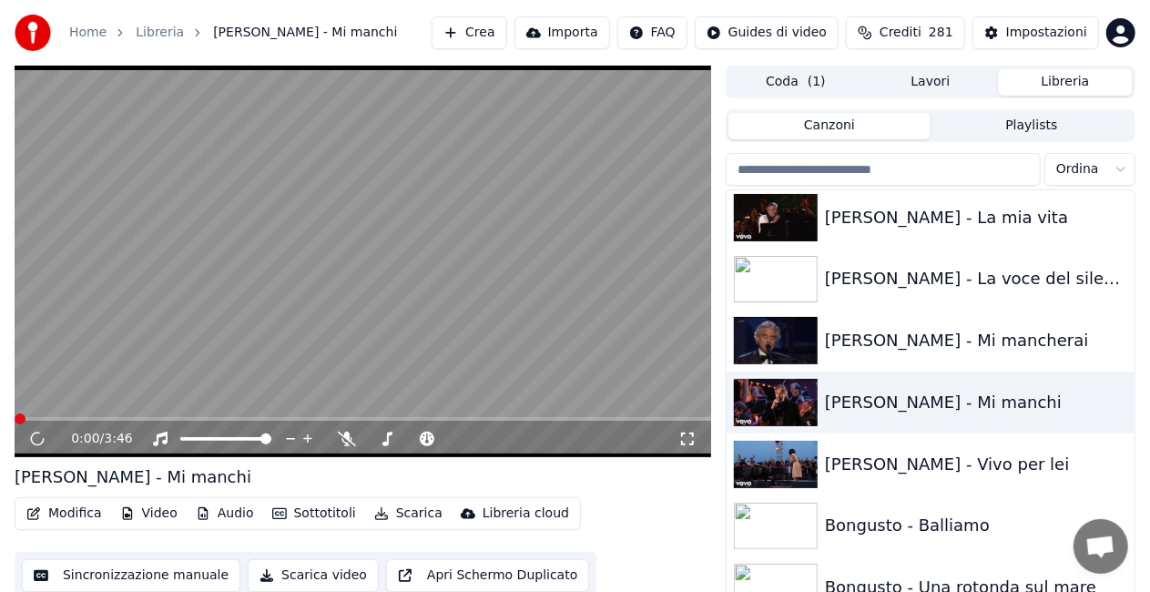
click at [692, 438] on icon at bounding box center [687, 439] width 18 height 15
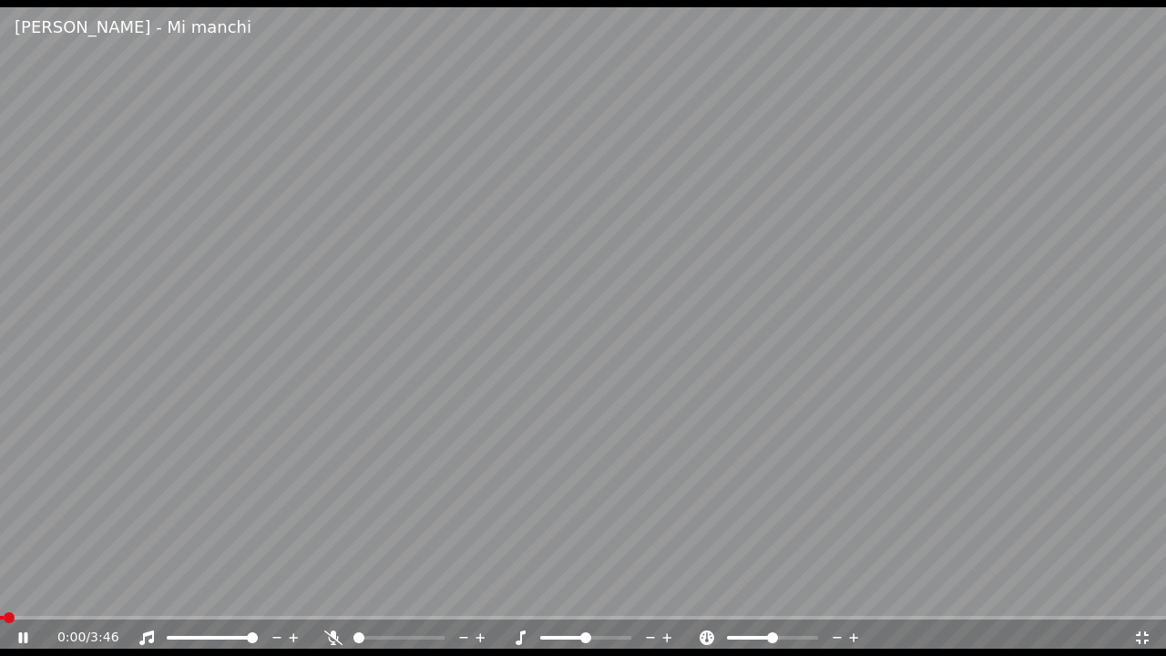
click at [519, 634] on icon at bounding box center [520, 637] width 18 height 15
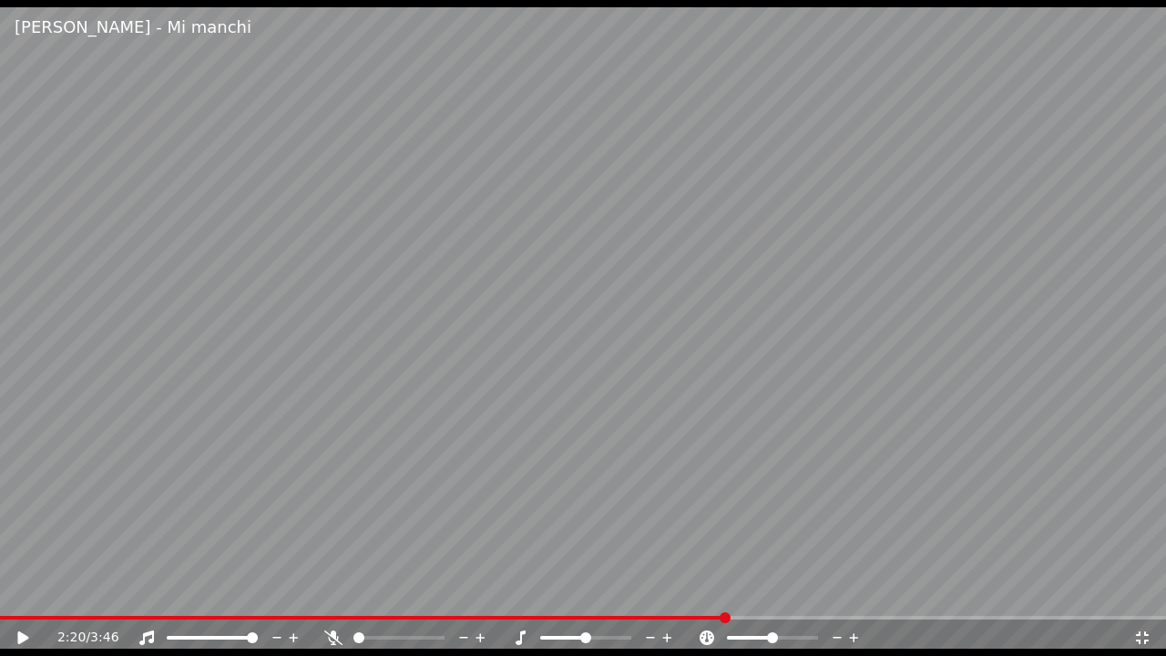
click at [338, 635] on icon at bounding box center [333, 637] width 18 height 15
click at [346, 516] on video at bounding box center [583, 328] width 1166 height 656
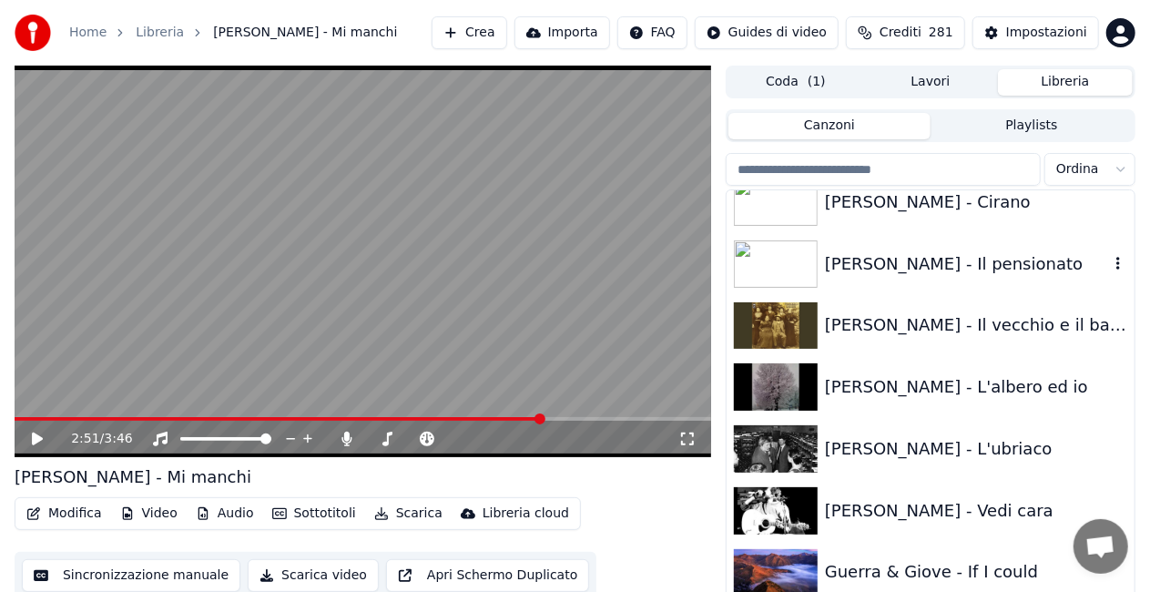
scroll to position [10245, 0]
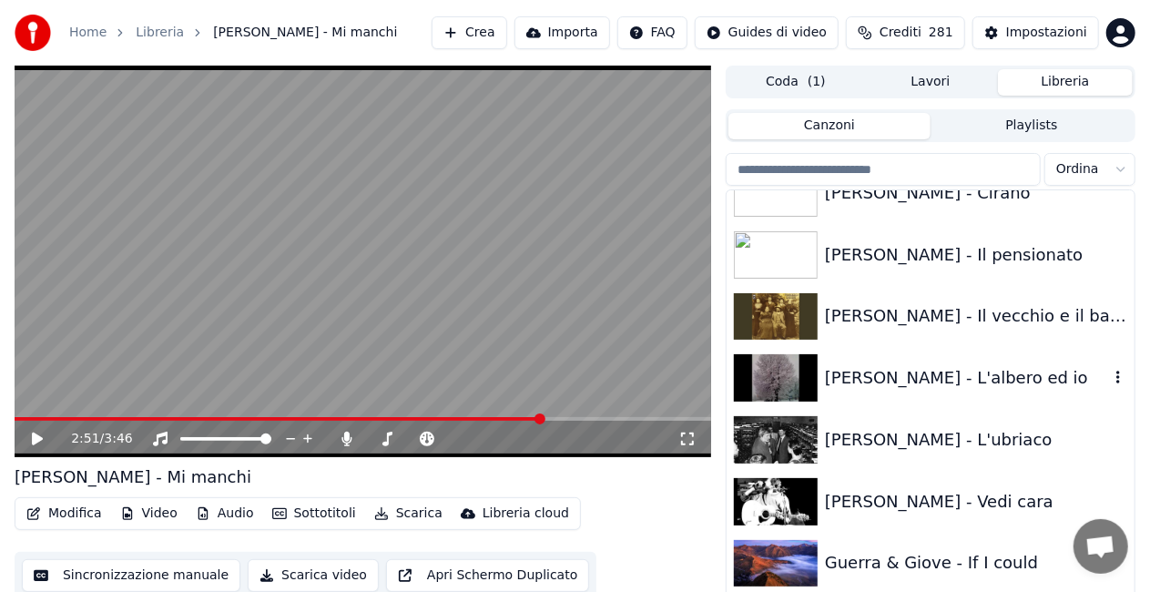
click at [938, 375] on div "[PERSON_NAME] - L'albero ed io" at bounding box center [967, 377] width 284 height 25
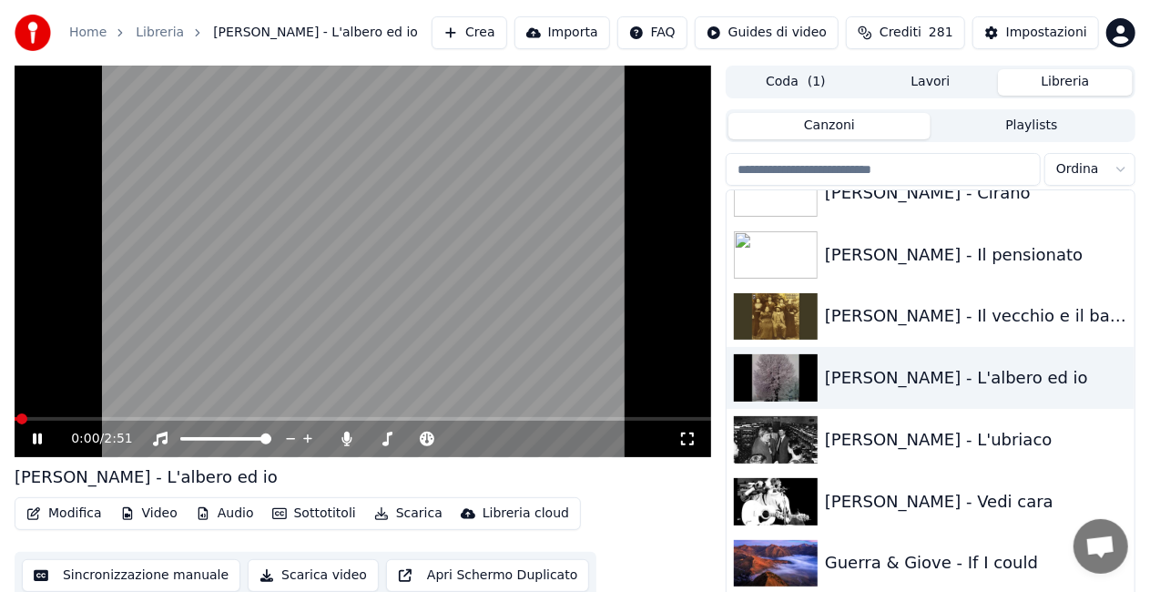
click at [686, 438] on icon at bounding box center [687, 439] width 18 height 15
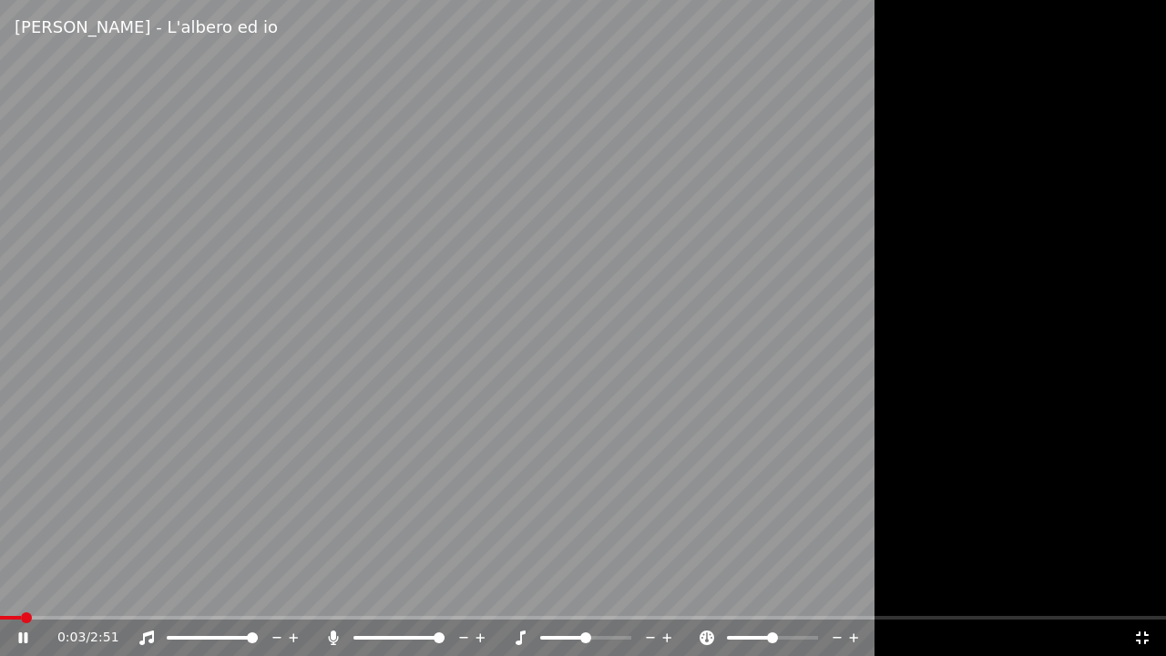
drag, startPoint x: 330, startPoint y: 636, endPoint x: 359, endPoint y: 628, distance: 30.0
click at [330, 635] on icon at bounding box center [333, 637] width 18 height 15
click at [1146, 634] on icon at bounding box center [1142, 637] width 13 height 13
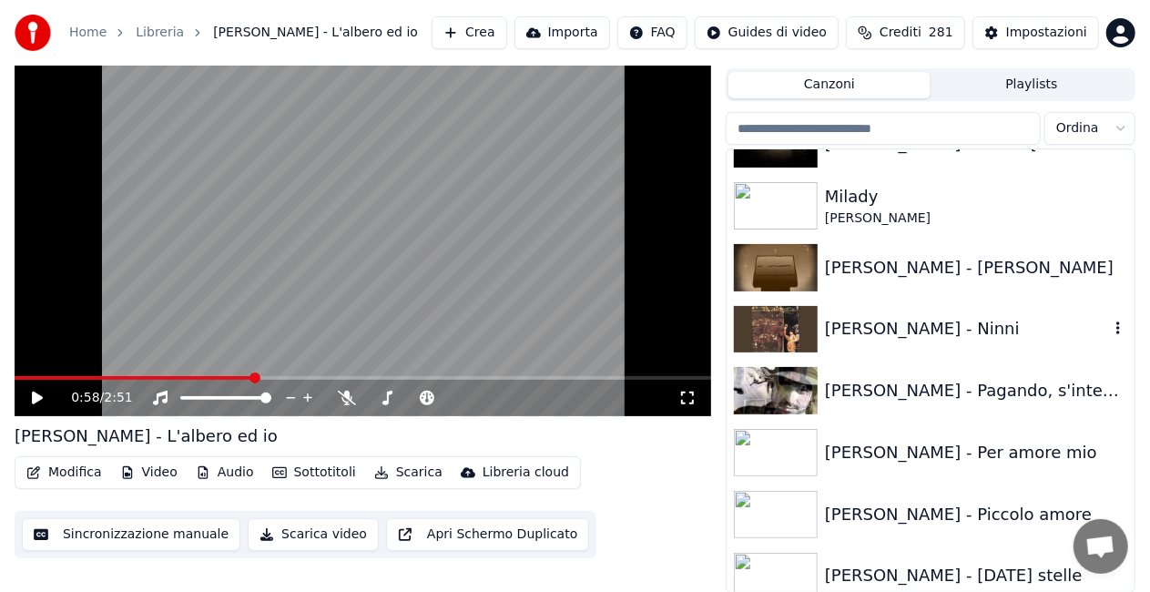
scroll to position [23520, 0]
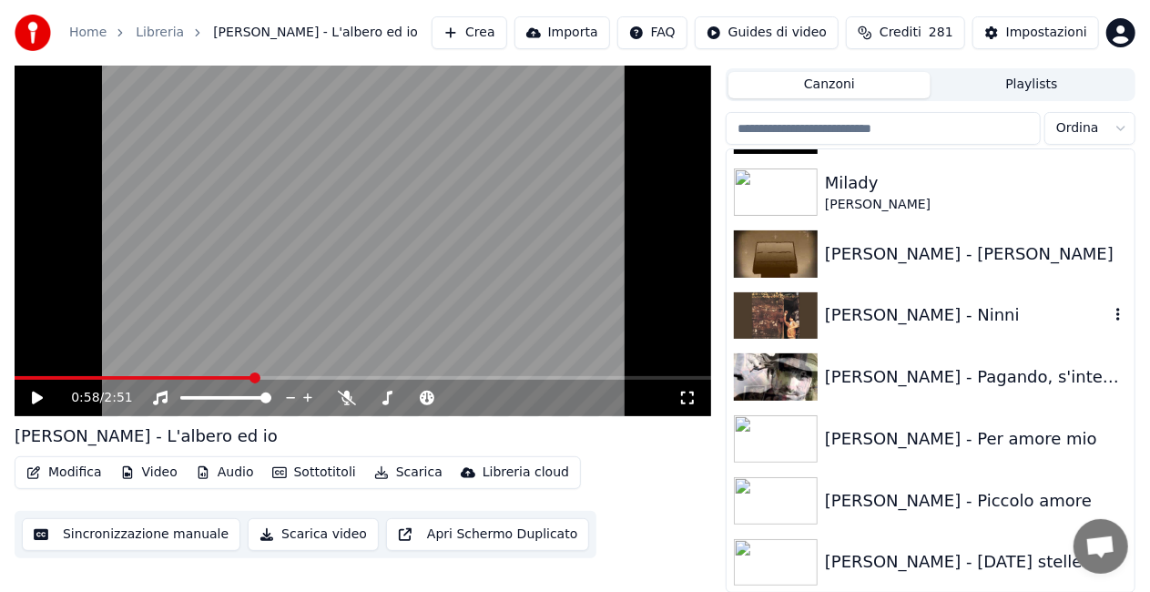
click at [923, 342] on div "[PERSON_NAME] - Ninni" at bounding box center [931, 316] width 408 height 62
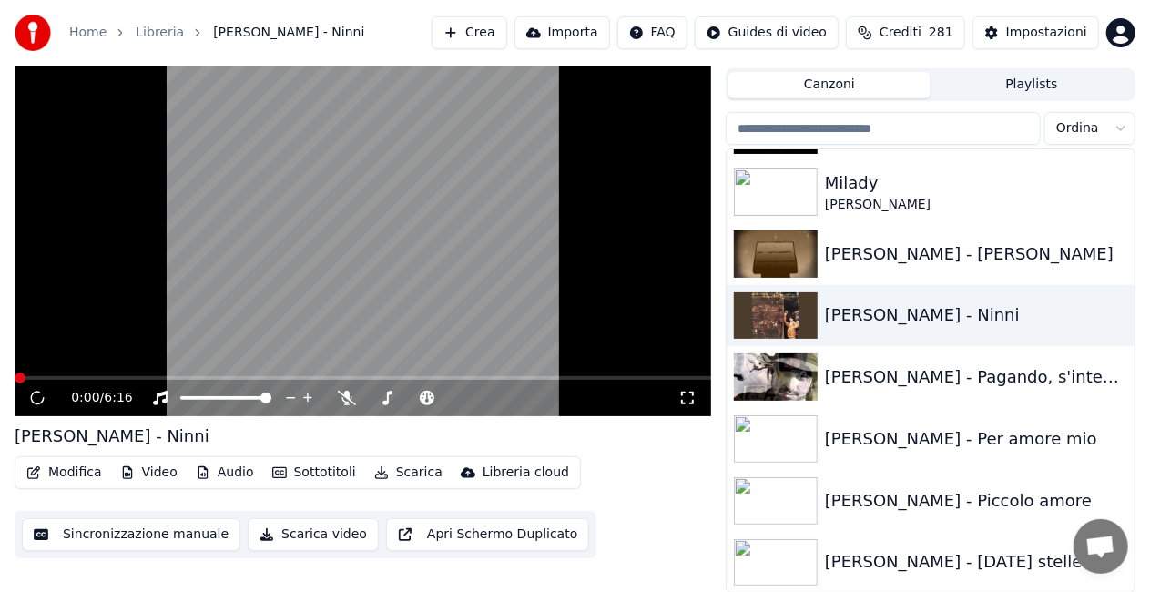
drag, startPoint x: 689, startPoint y: 396, endPoint x: 690, endPoint y: 413, distance: 16.4
click at [690, 392] on icon at bounding box center [687, 398] width 18 height 15
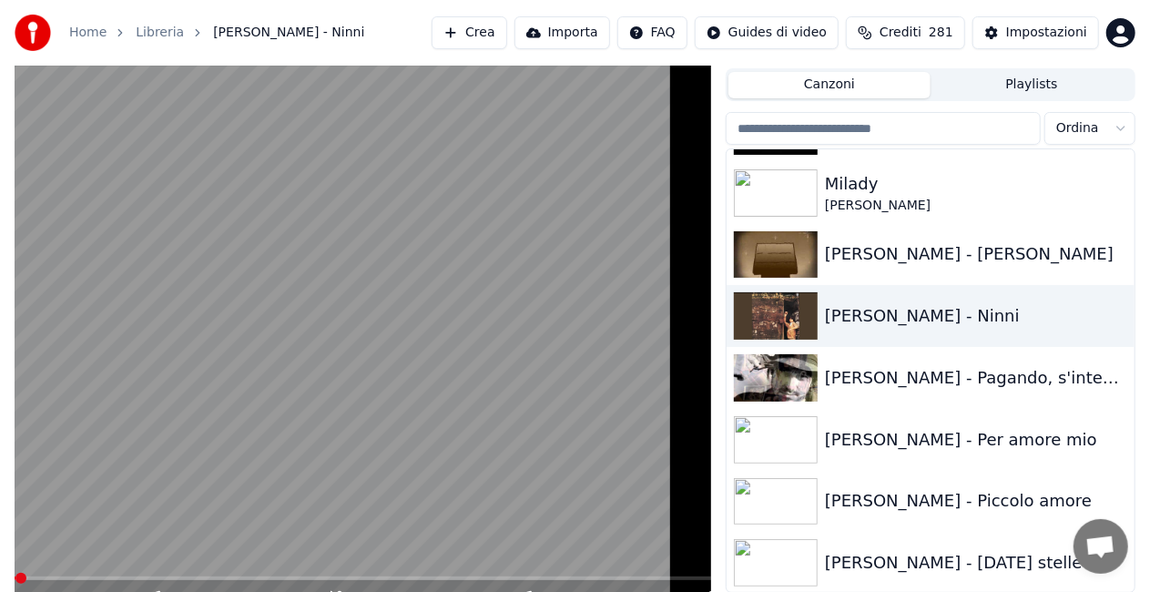
scroll to position [25, 0]
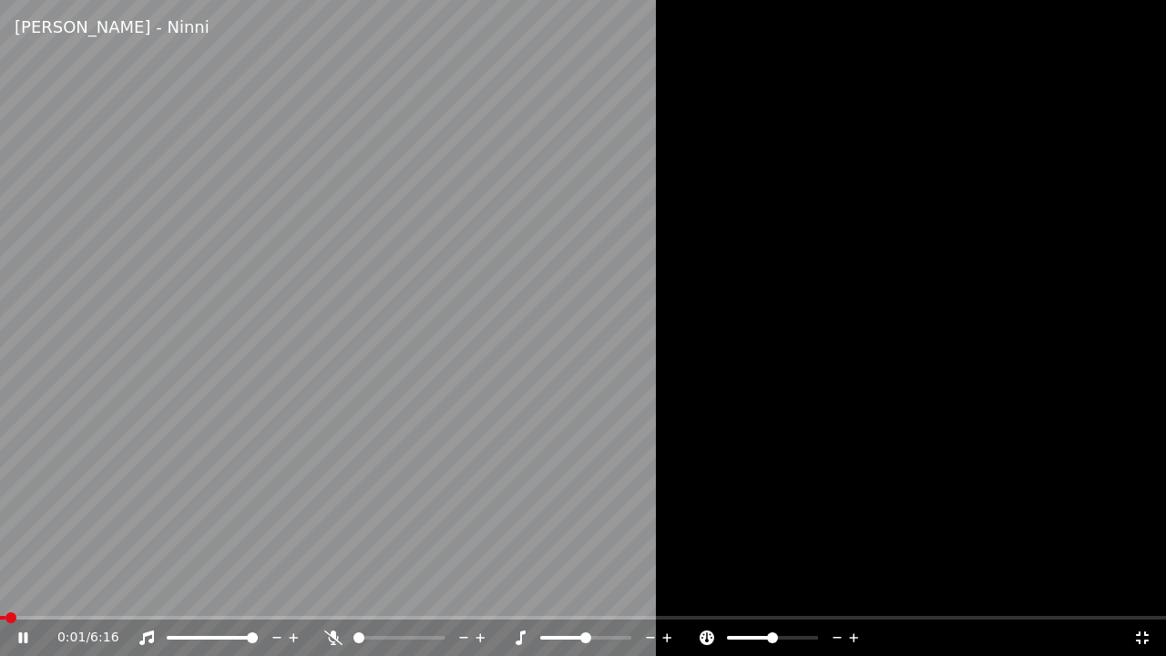
click at [519, 628] on div at bounding box center [593, 637] width 165 height 18
click at [1131, 644] on div "1:59 / 6:16" at bounding box center [583, 637] width 1166 height 36
click at [1138, 642] on icon at bounding box center [1142, 637] width 13 height 13
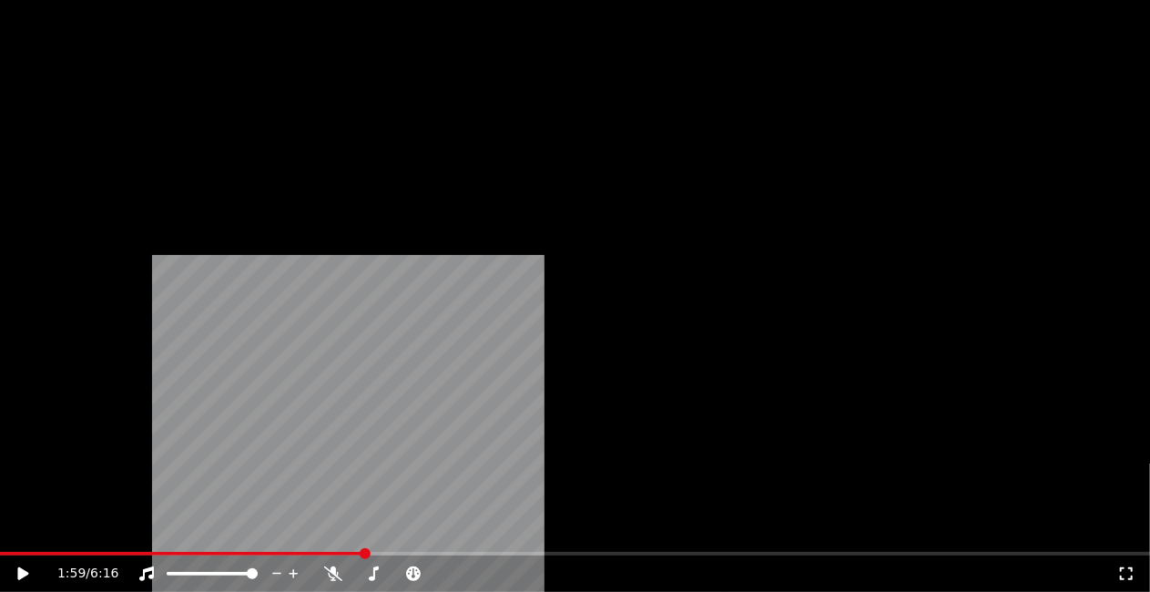
scroll to position [23884, 0]
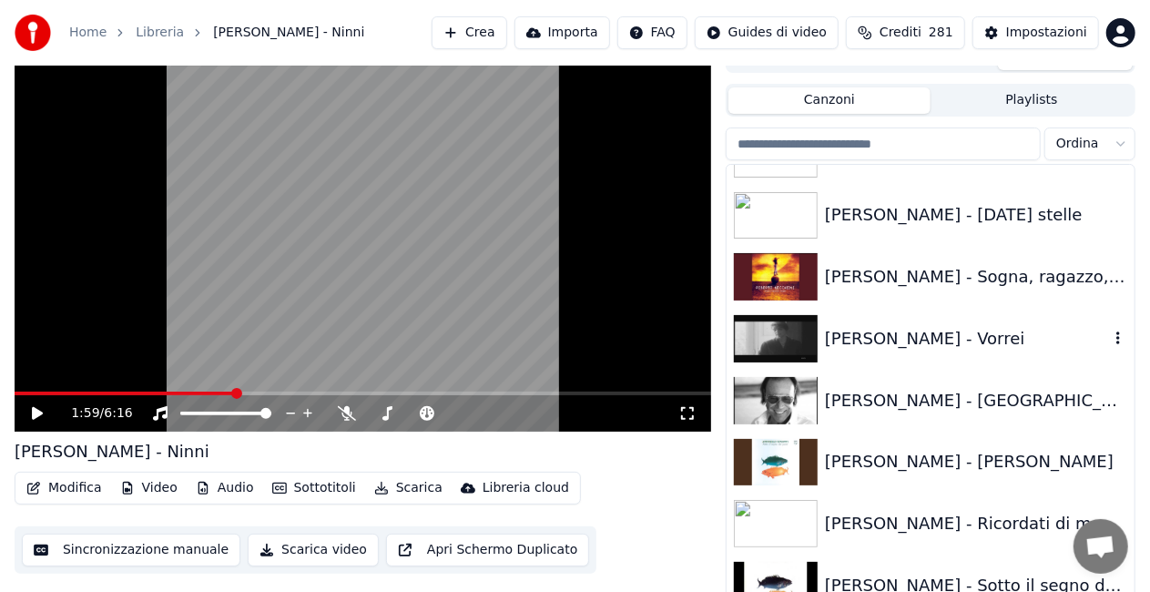
drag, startPoint x: 911, startPoint y: 351, endPoint x: 882, endPoint y: 344, distance: 28.9
click at [909, 347] on div "[PERSON_NAME] - Vorrei" at bounding box center [931, 339] width 408 height 62
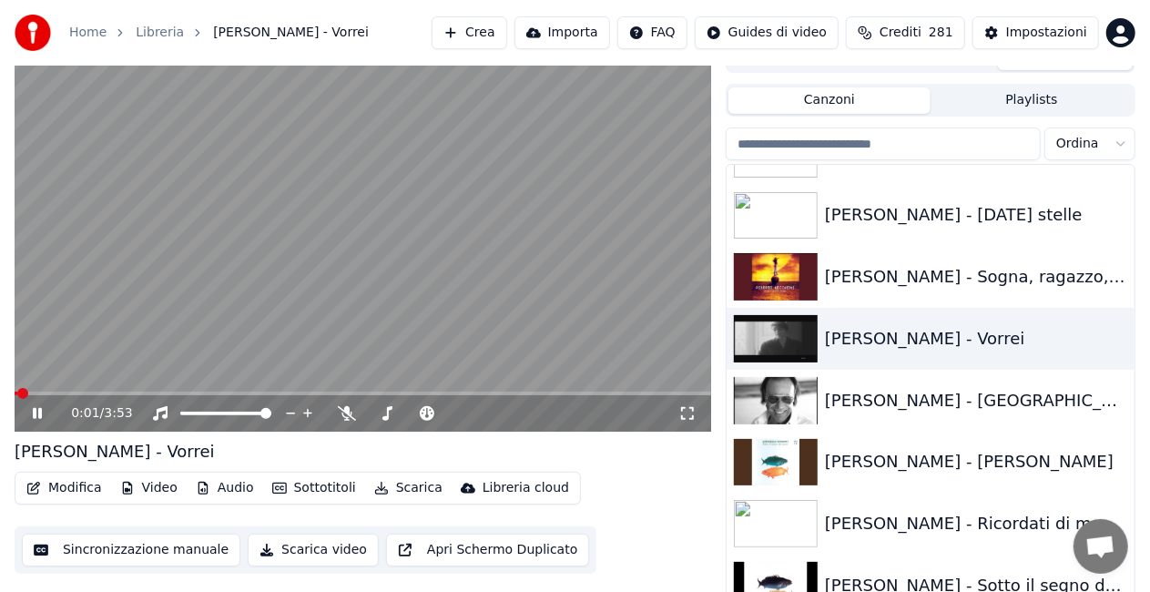
click at [688, 414] on icon at bounding box center [687, 413] width 18 height 15
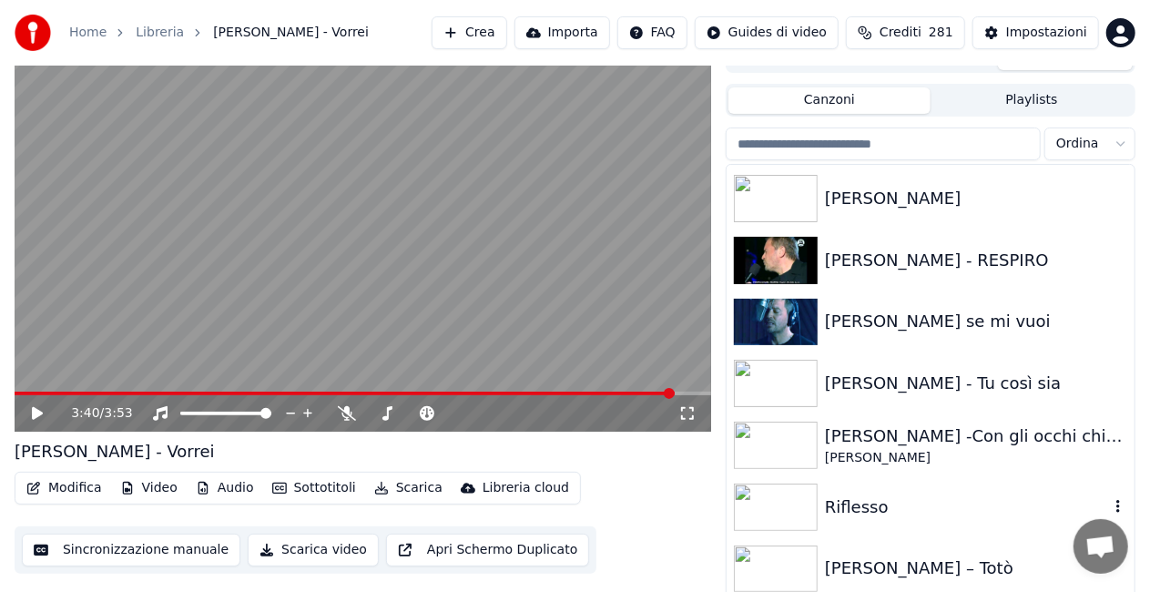
scroll to position [20696, 0]
